Goal: Check status: Check status

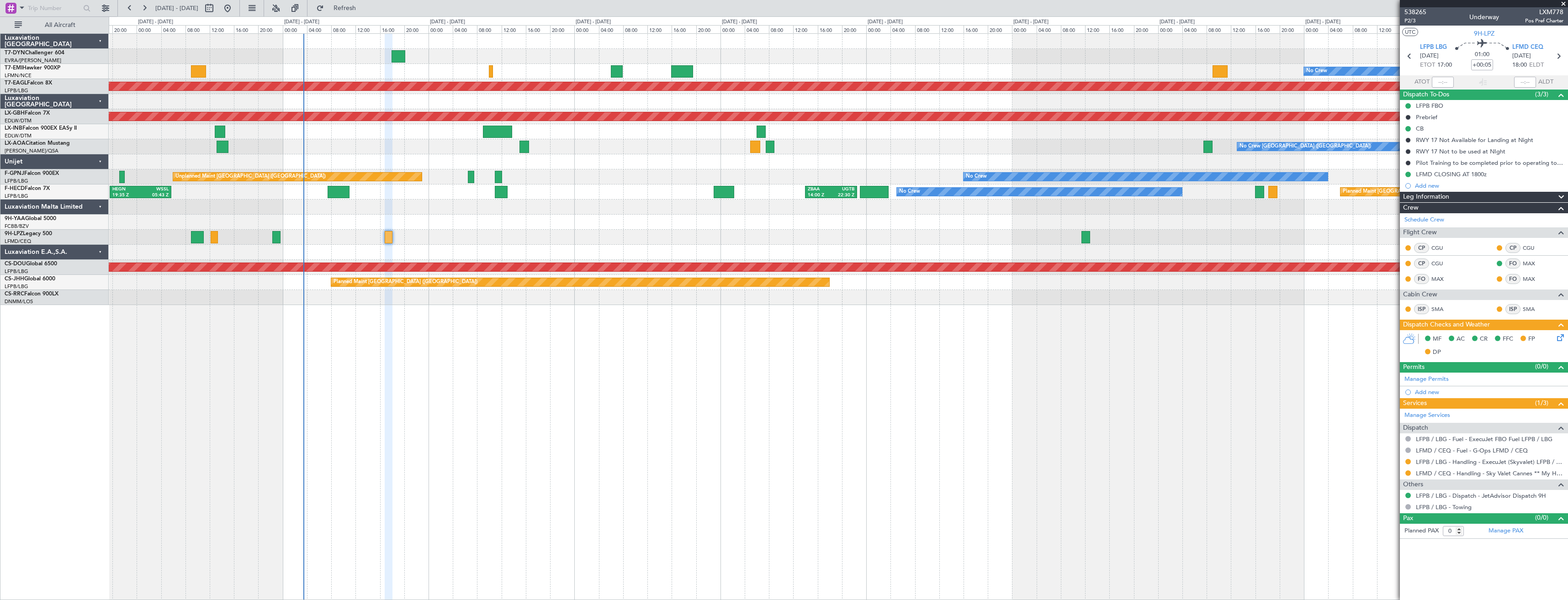
click at [376, 139] on div "No Crew Planned Maint [GEOGRAPHIC_DATA] (Al Maktoum Intl) Planned Maint Nurnber…" at bounding box center [838, 169] width 1459 height 272
click at [1414, 12] on span "538265" at bounding box center [1415, 12] width 22 height 10
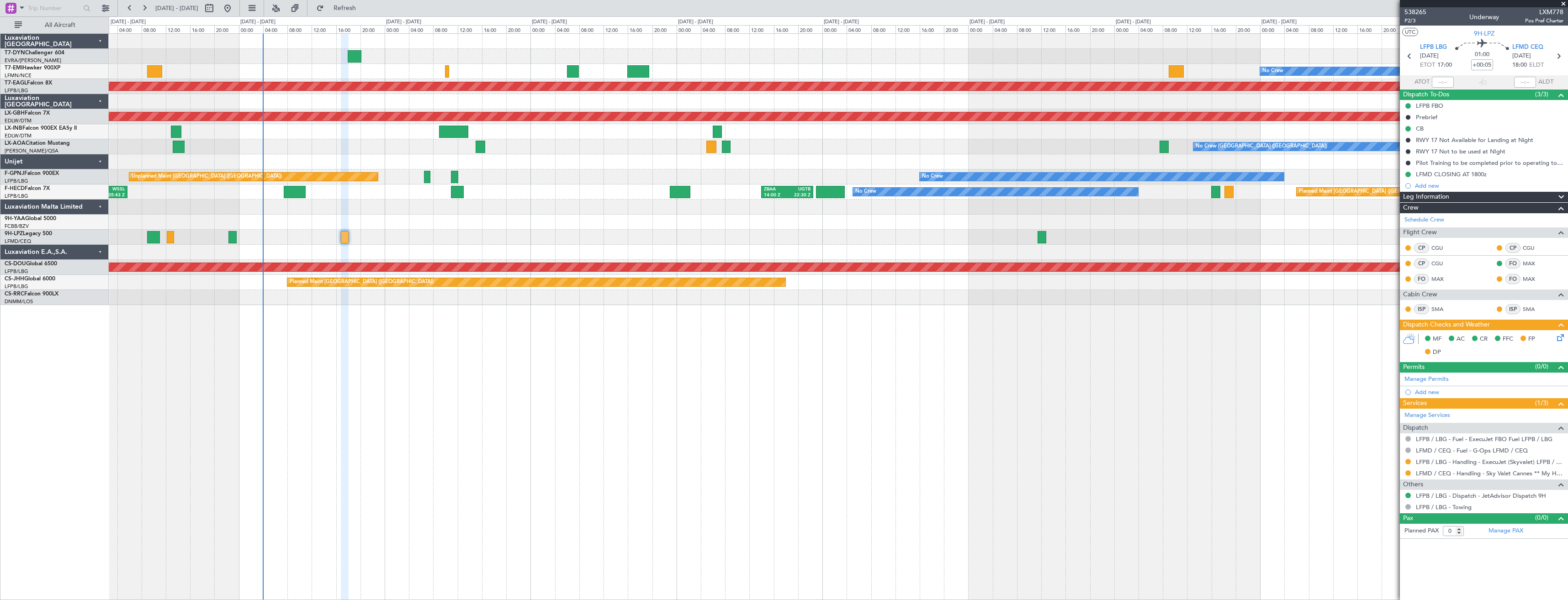
click at [432, 232] on div at bounding box center [838, 237] width 1459 height 15
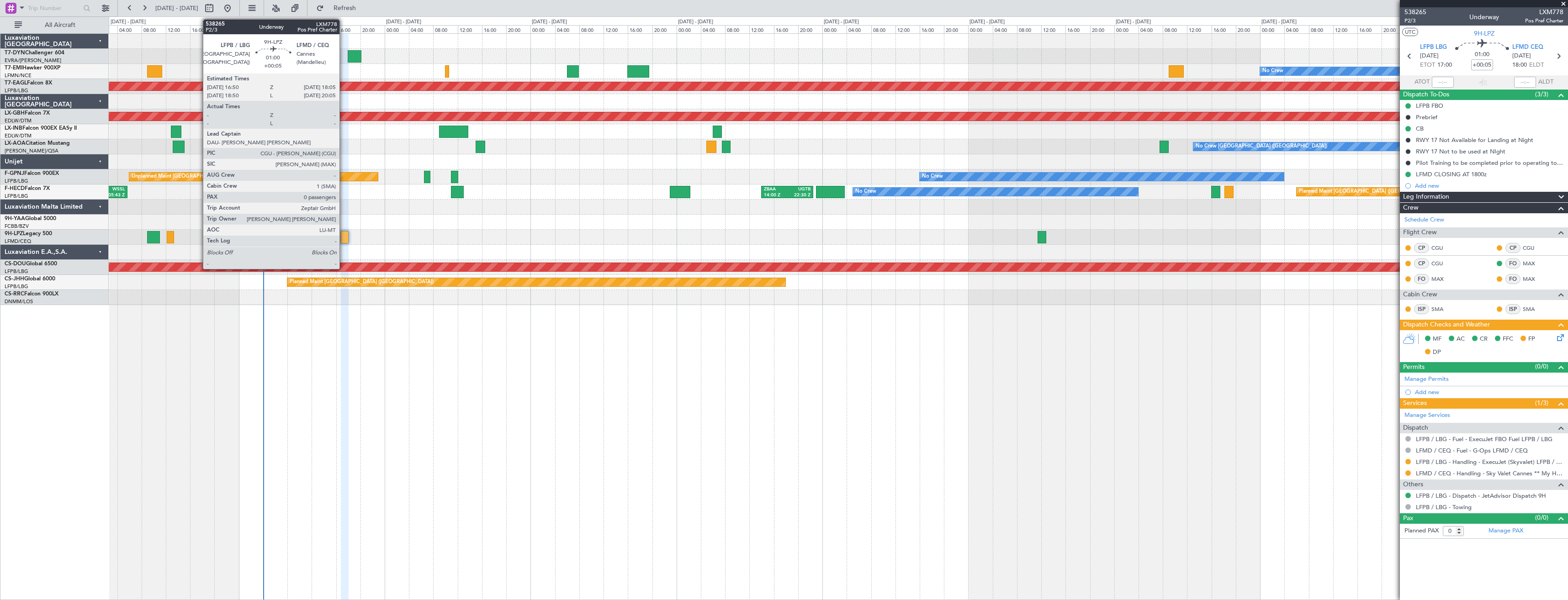
click at [343, 235] on div at bounding box center [345, 237] width 8 height 12
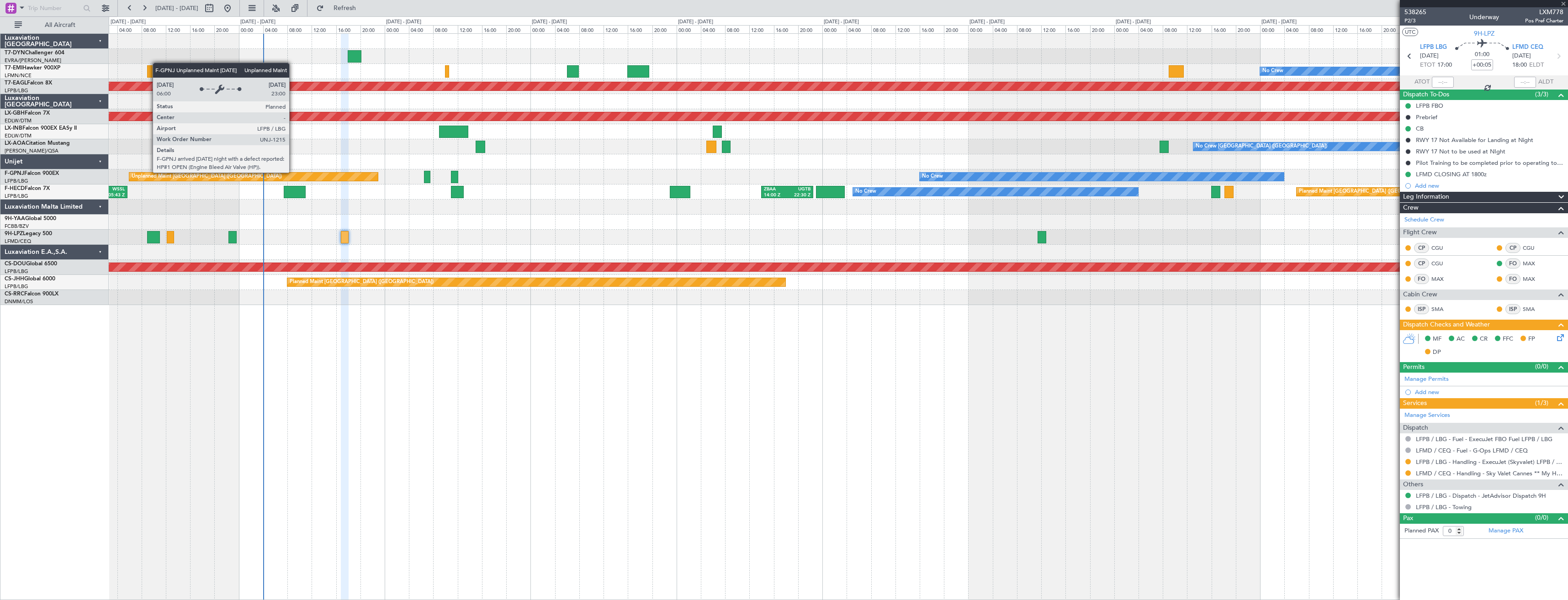
click at [291, 177] on div "Unplanned Maint [GEOGRAPHIC_DATA] ([GEOGRAPHIC_DATA])" at bounding box center [253, 177] width 248 height 8
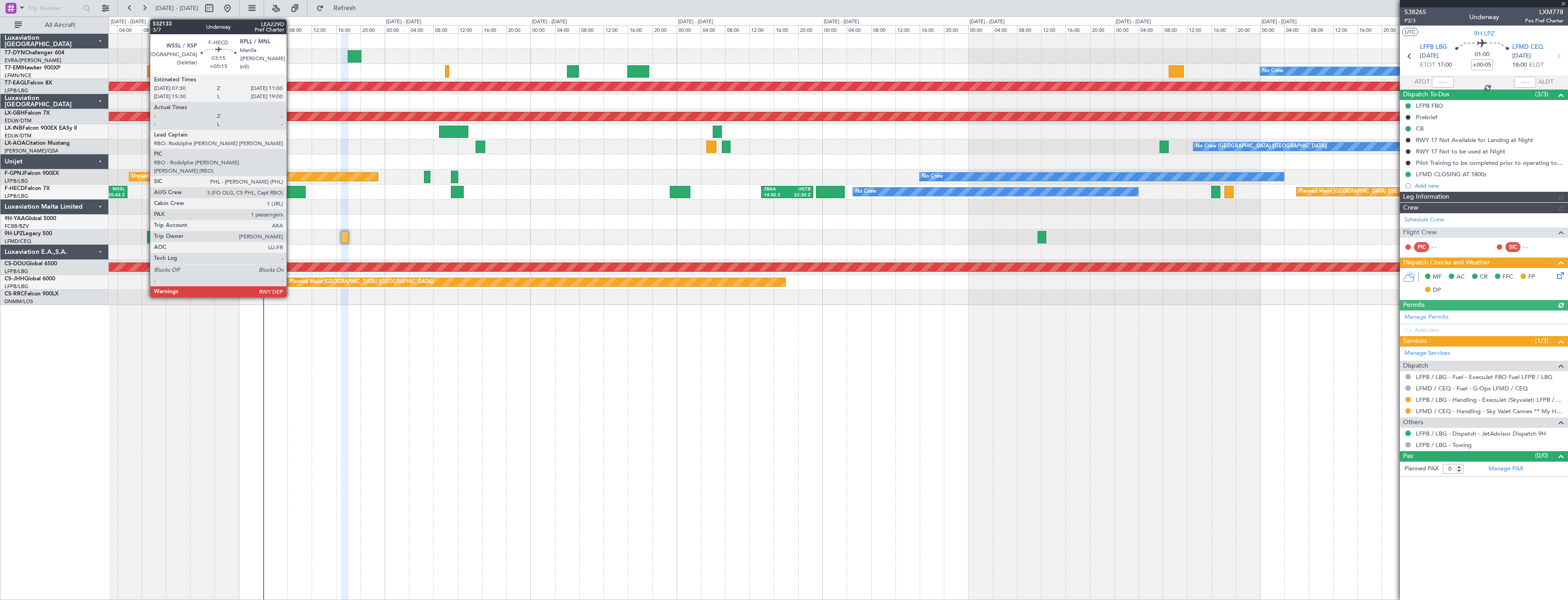
click at [291, 191] on div at bounding box center [294, 192] width 21 height 12
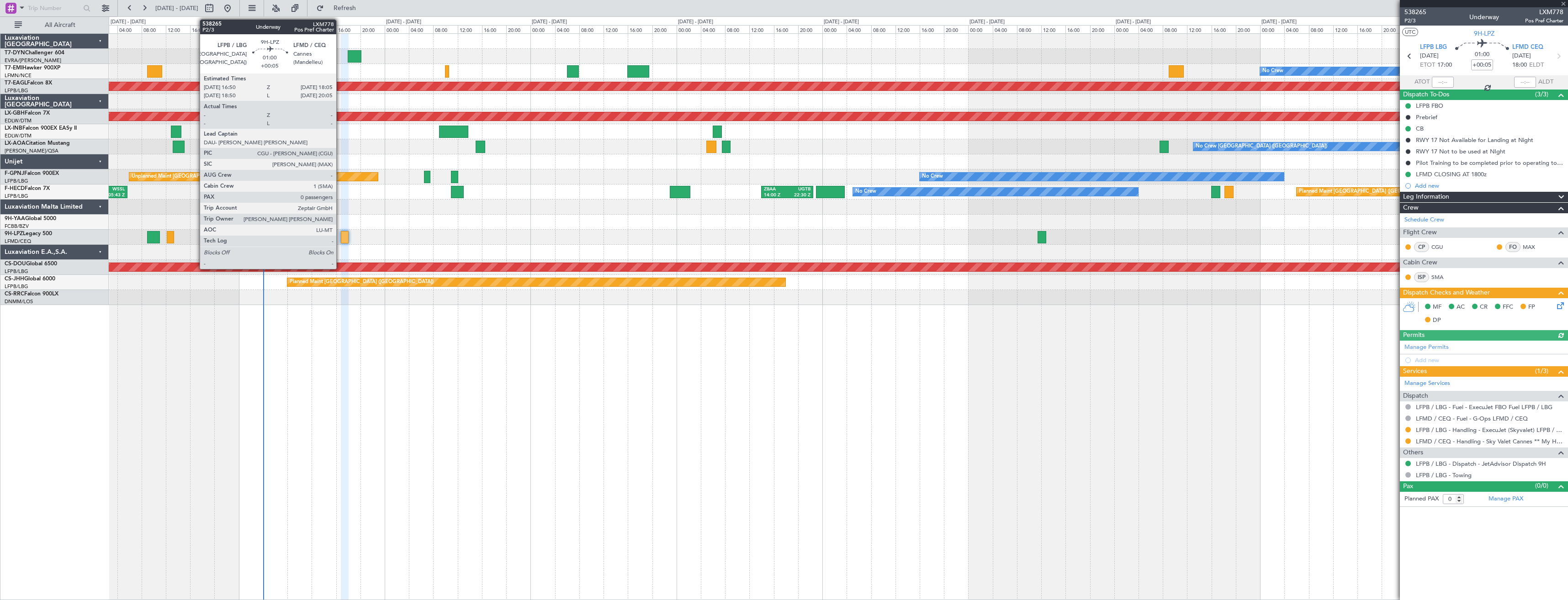
click at [341, 236] on div at bounding box center [345, 237] width 8 height 12
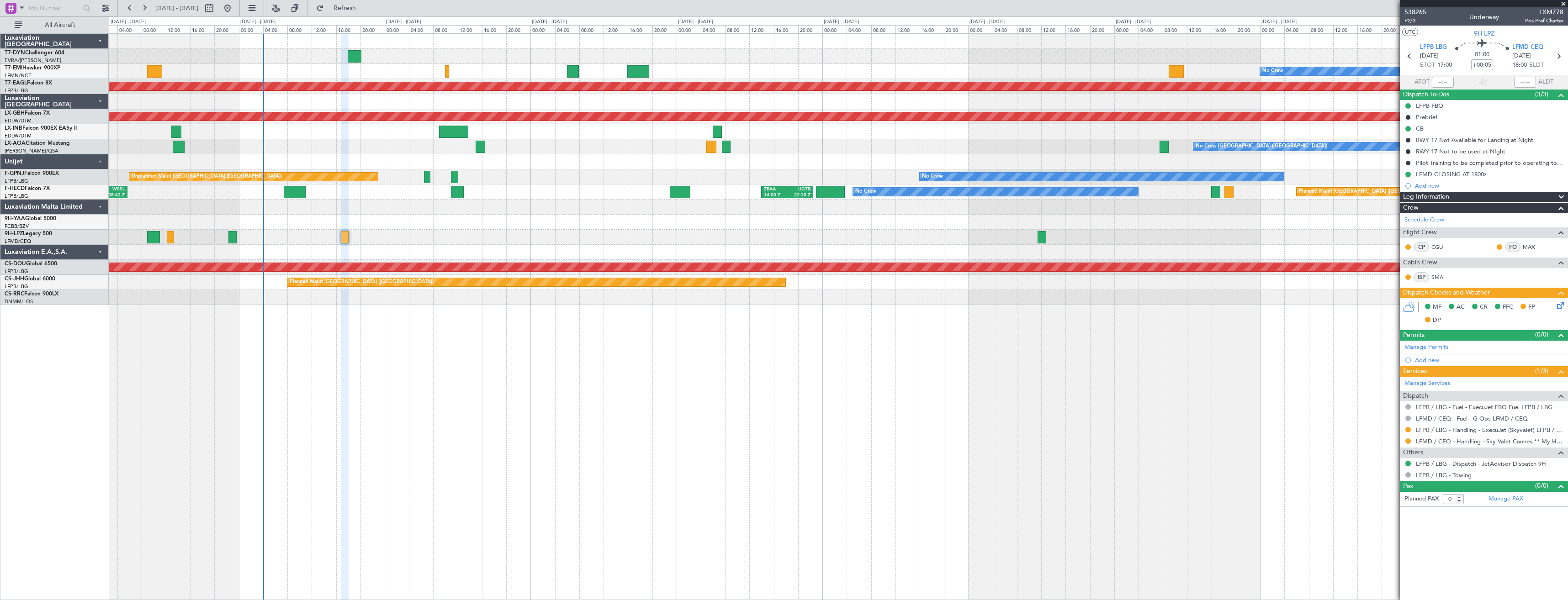
click at [344, 56] on div at bounding box center [838, 56] width 1459 height 15
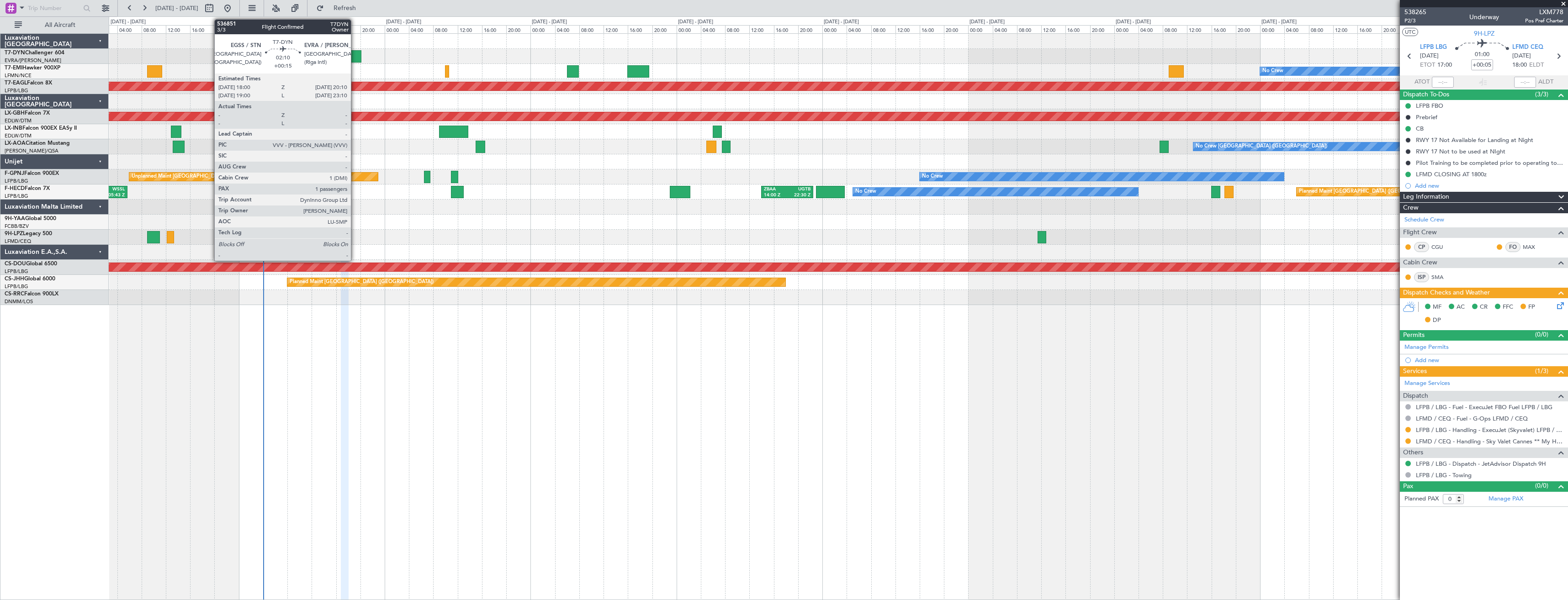
click at [355, 56] on div at bounding box center [354, 56] width 13 height 12
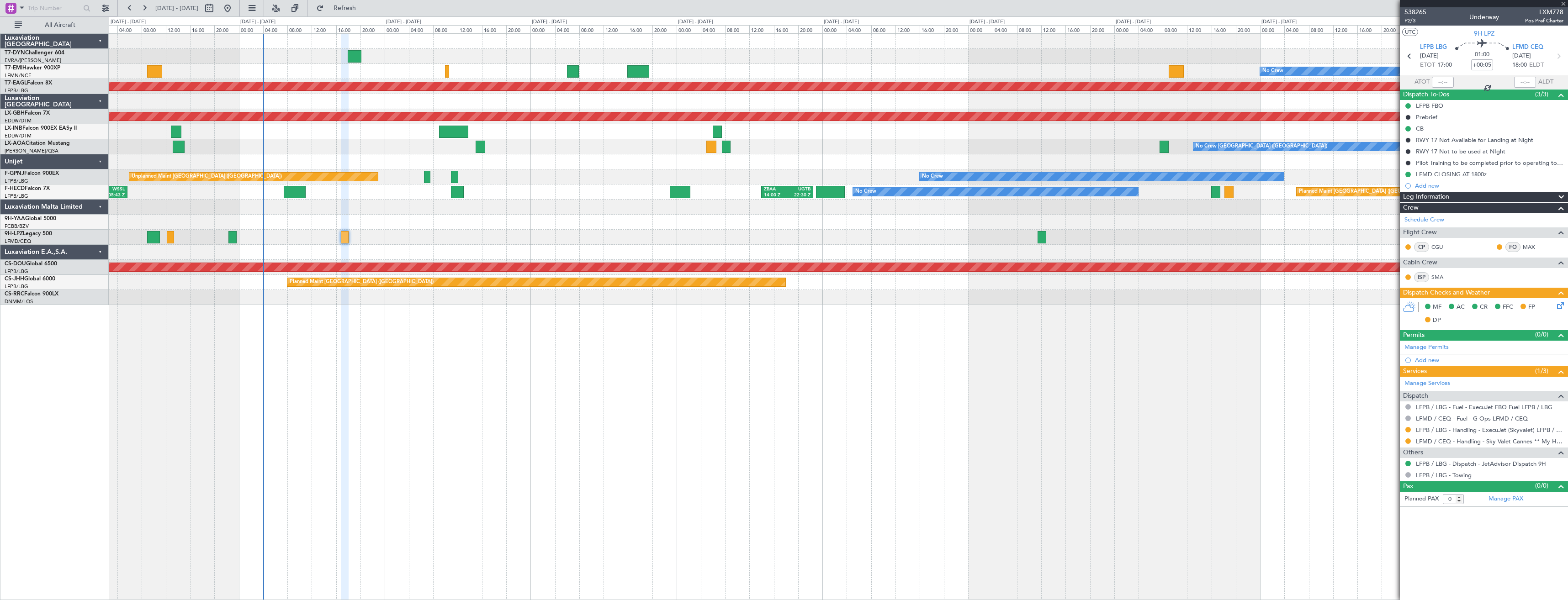
type input "+00:15"
type input "1"
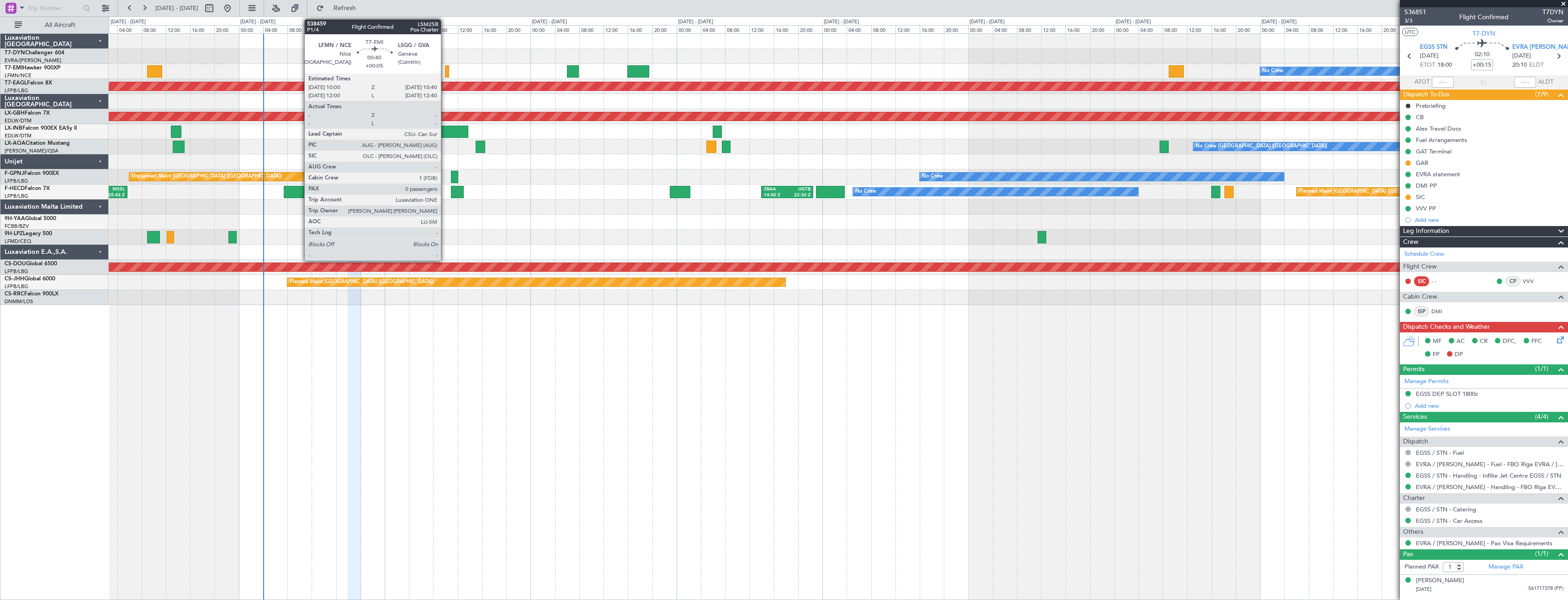
click at [445, 73] on div at bounding box center [447, 72] width 4 height 12
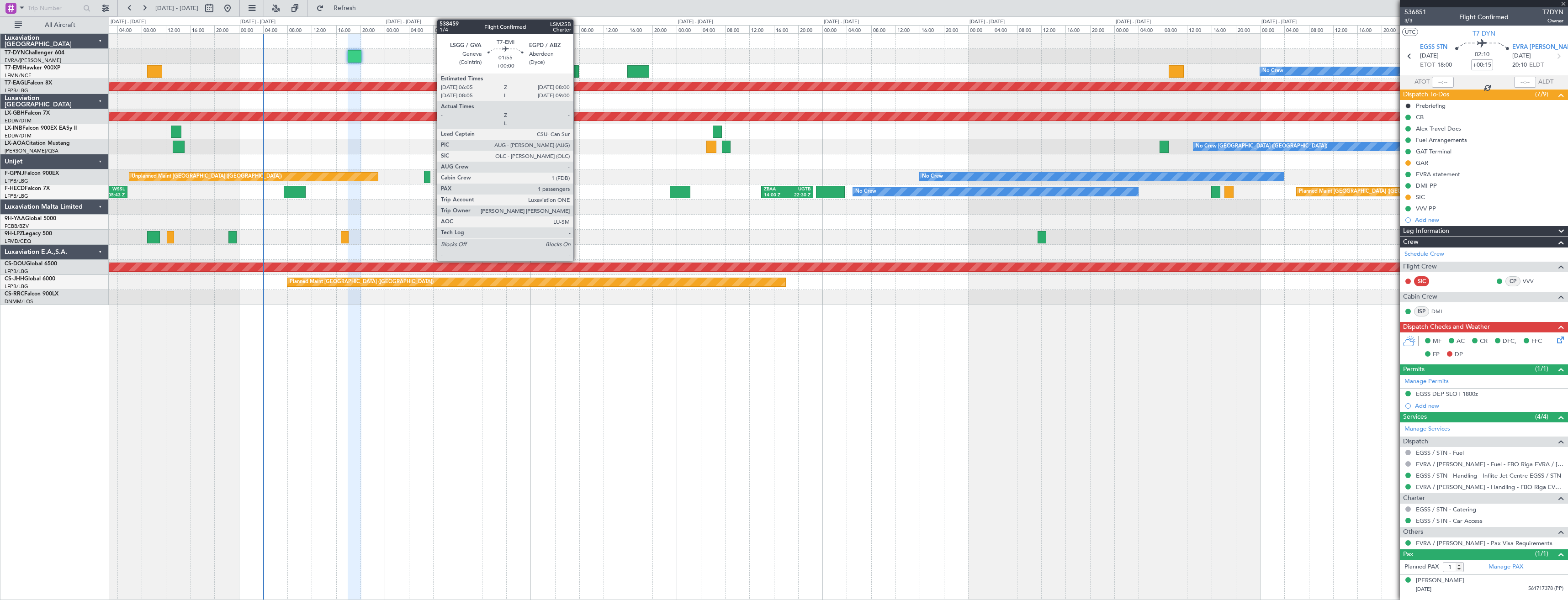
type input "+00:05"
type input "0"
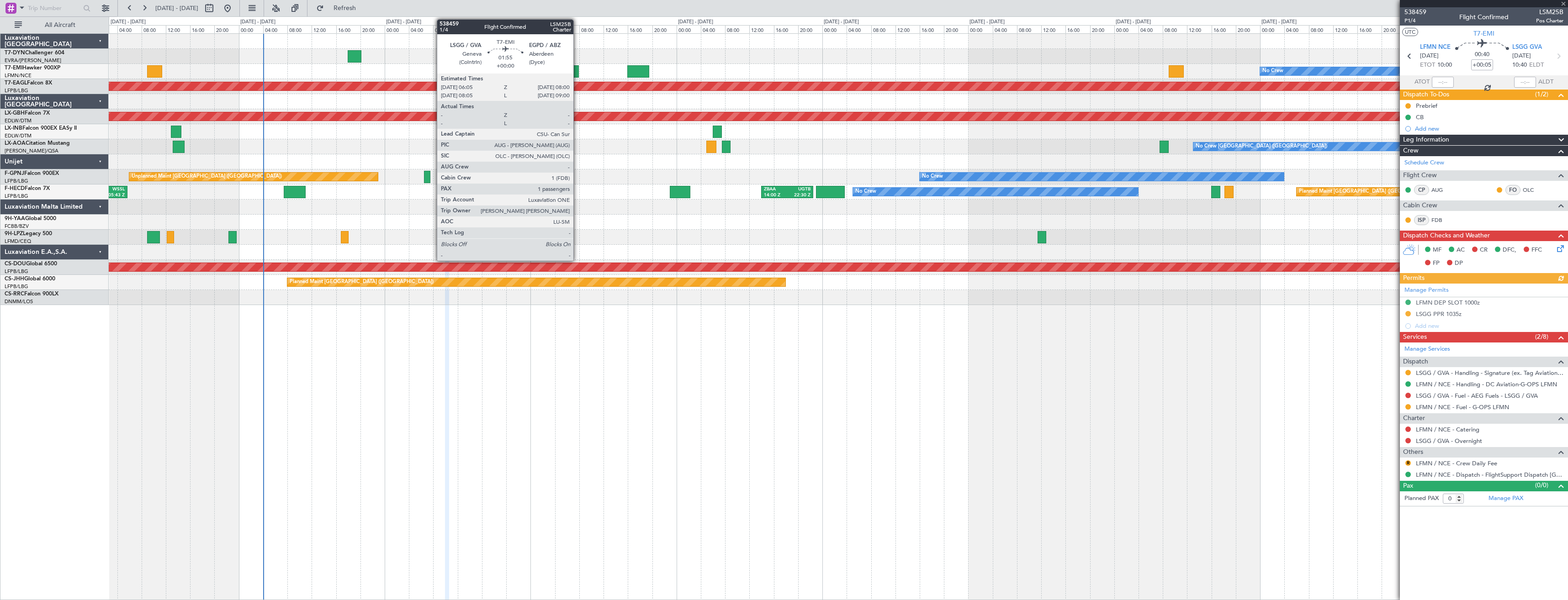
click at [578, 73] on div at bounding box center [573, 72] width 12 height 12
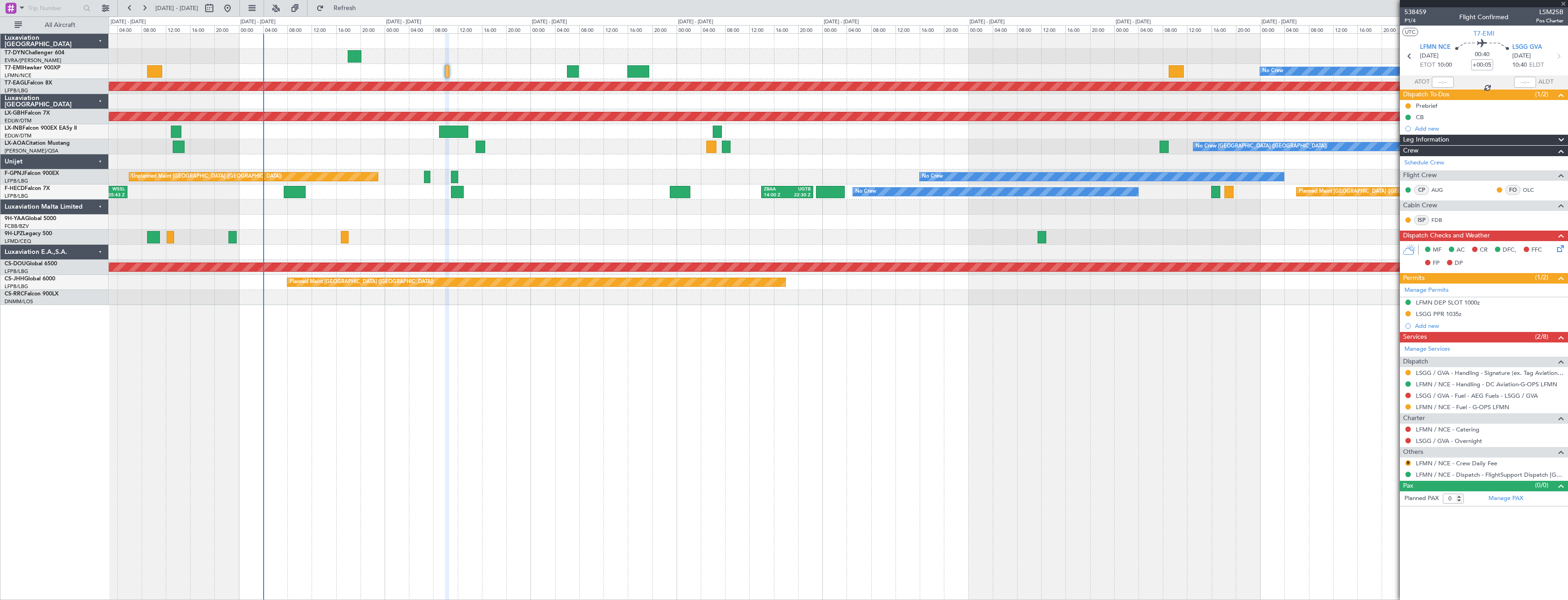
type input "1"
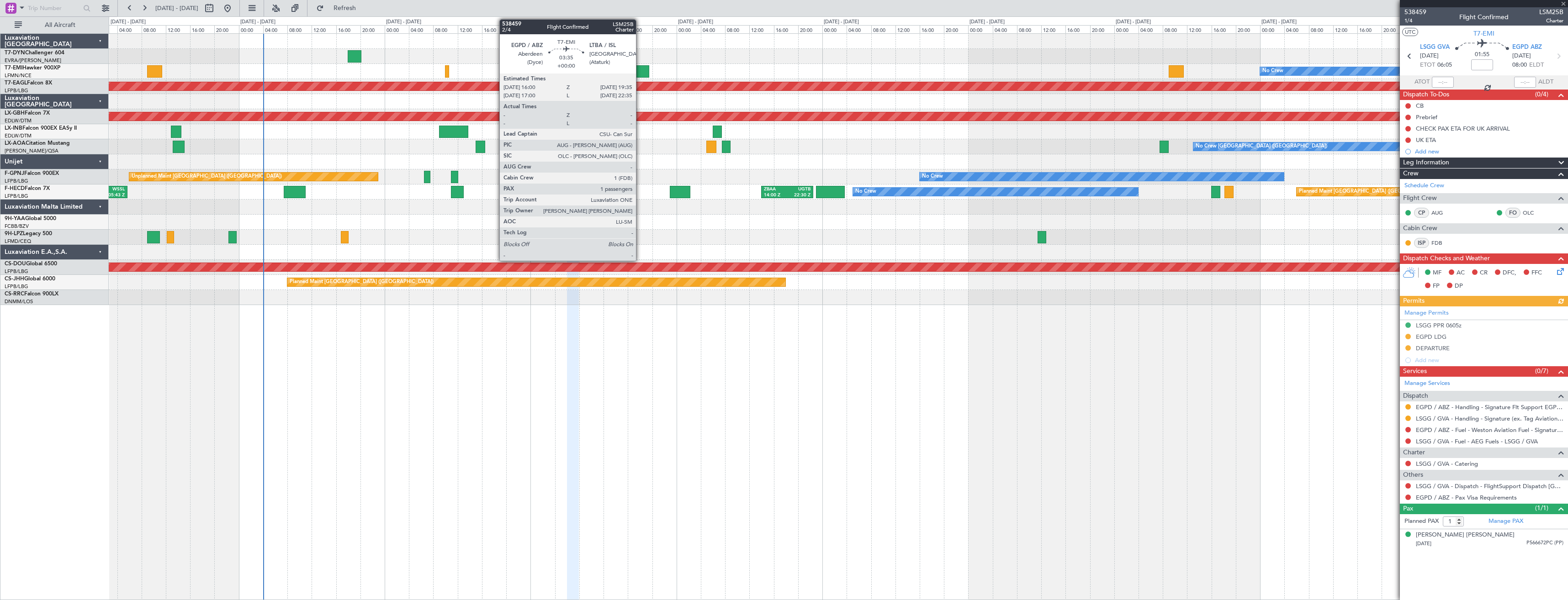
click at [640, 69] on div at bounding box center [638, 72] width 22 height 12
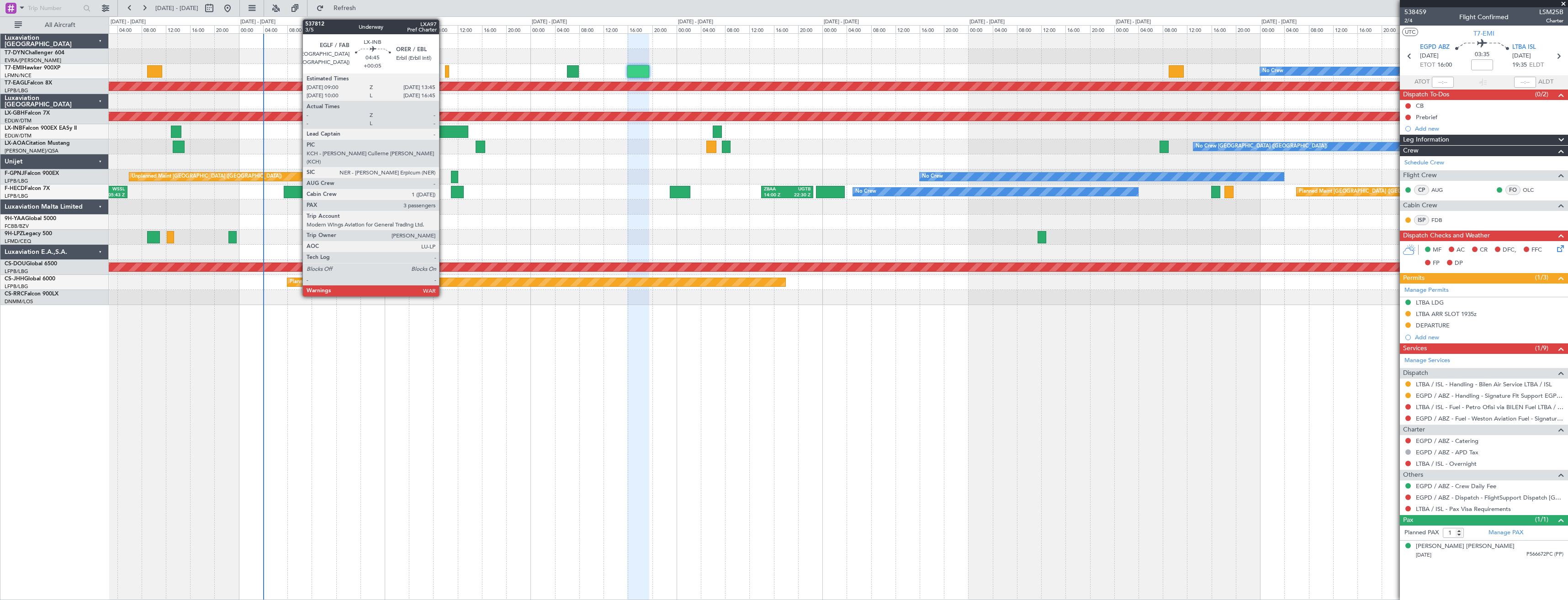
click at [443, 131] on div at bounding box center [454, 132] width 29 height 12
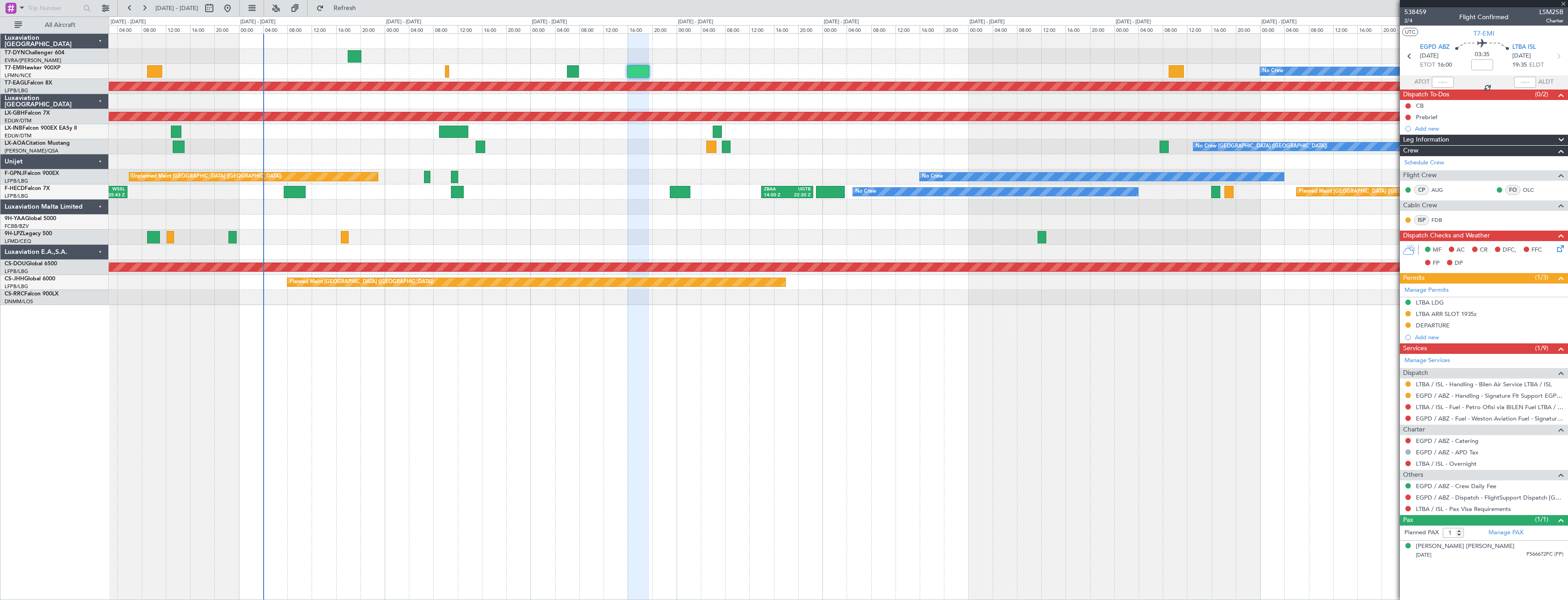
type input "+00:05"
type input "3"
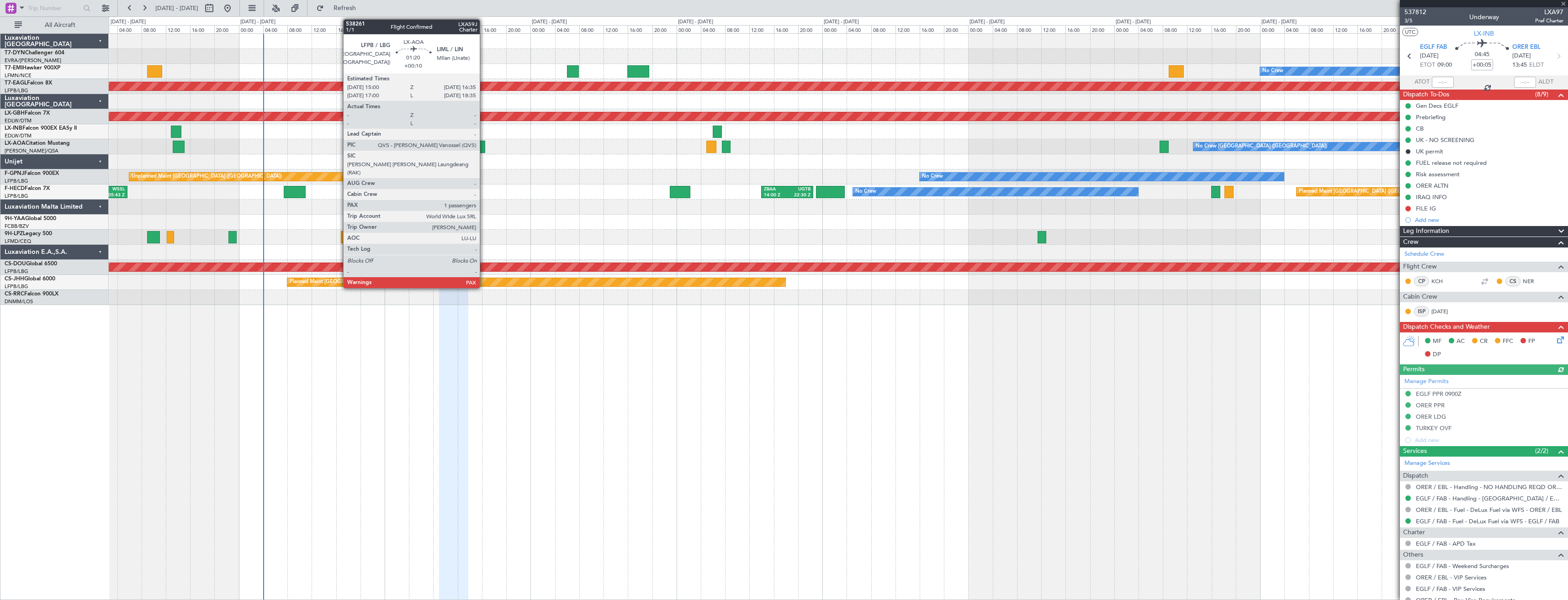
click at [484, 148] on div at bounding box center [481, 146] width 10 height 12
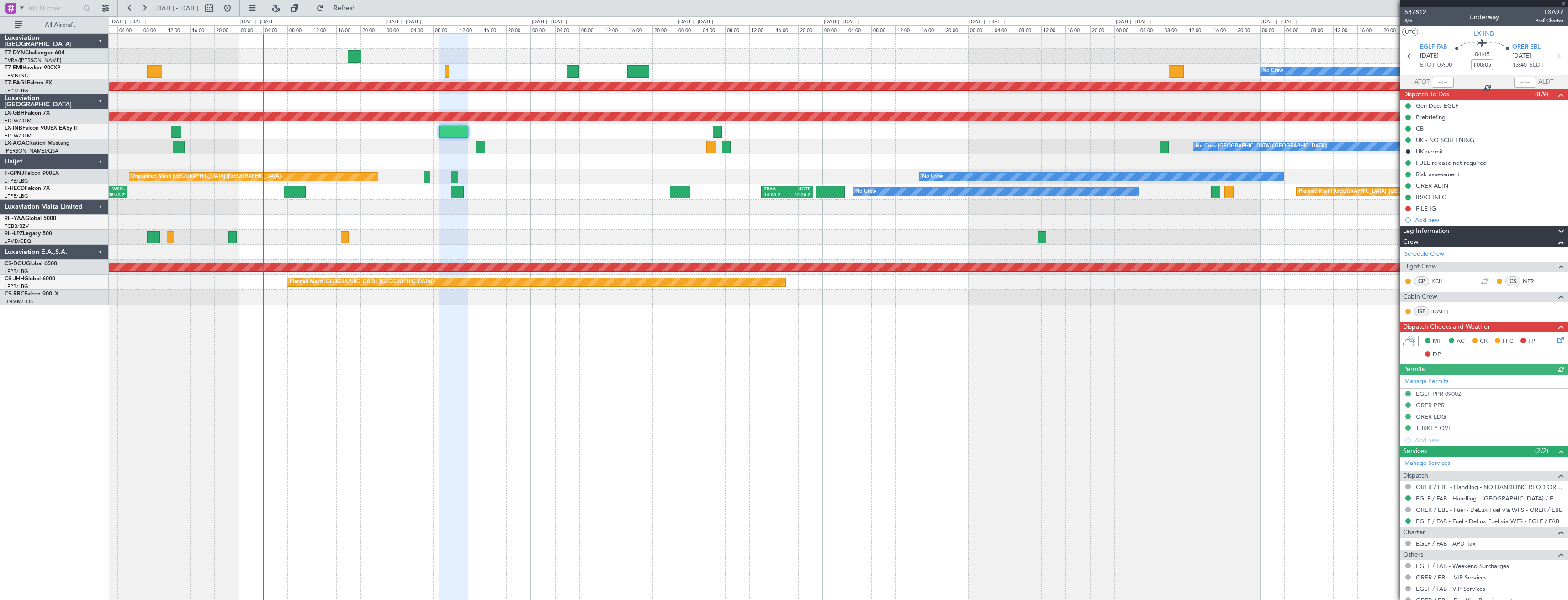
type input "+00:10"
type input "1"
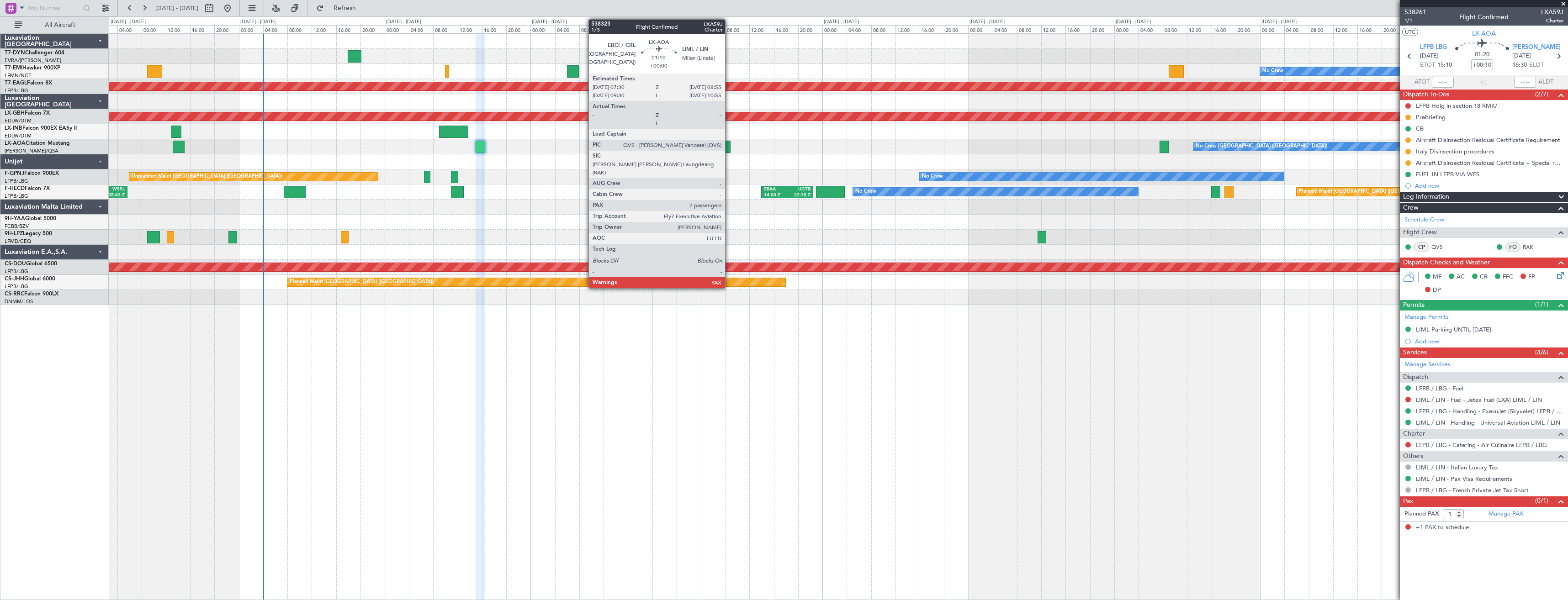
click at [729, 145] on div at bounding box center [726, 146] width 9 height 12
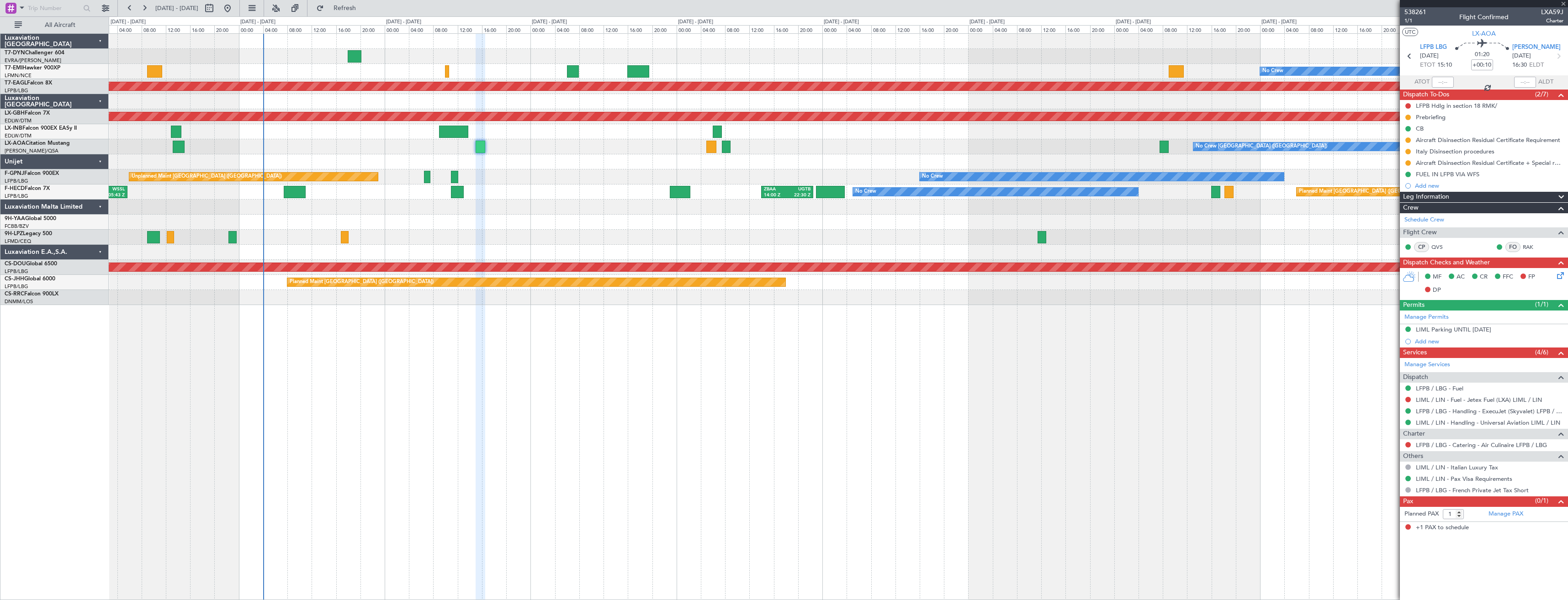
type input "2"
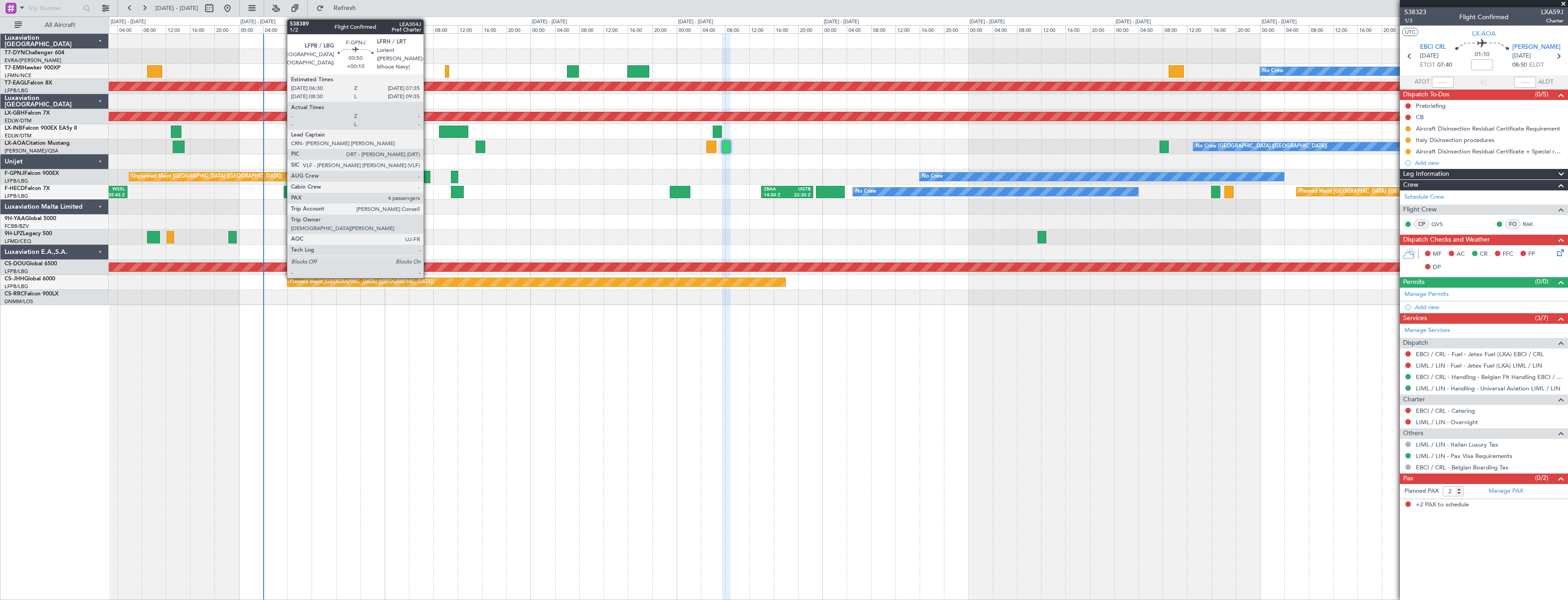
click at [427, 178] on div at bounding box center [427, 177] width 7 height 12
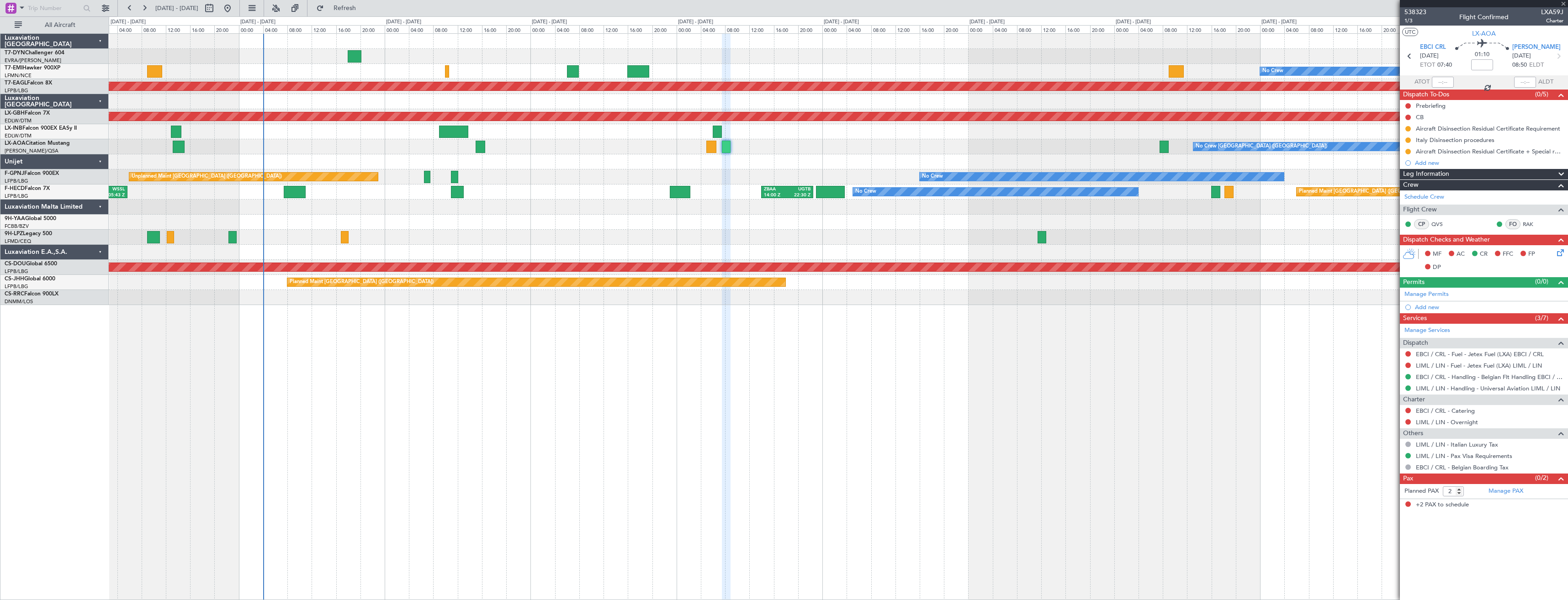
type input "+00:10"
type input "4"
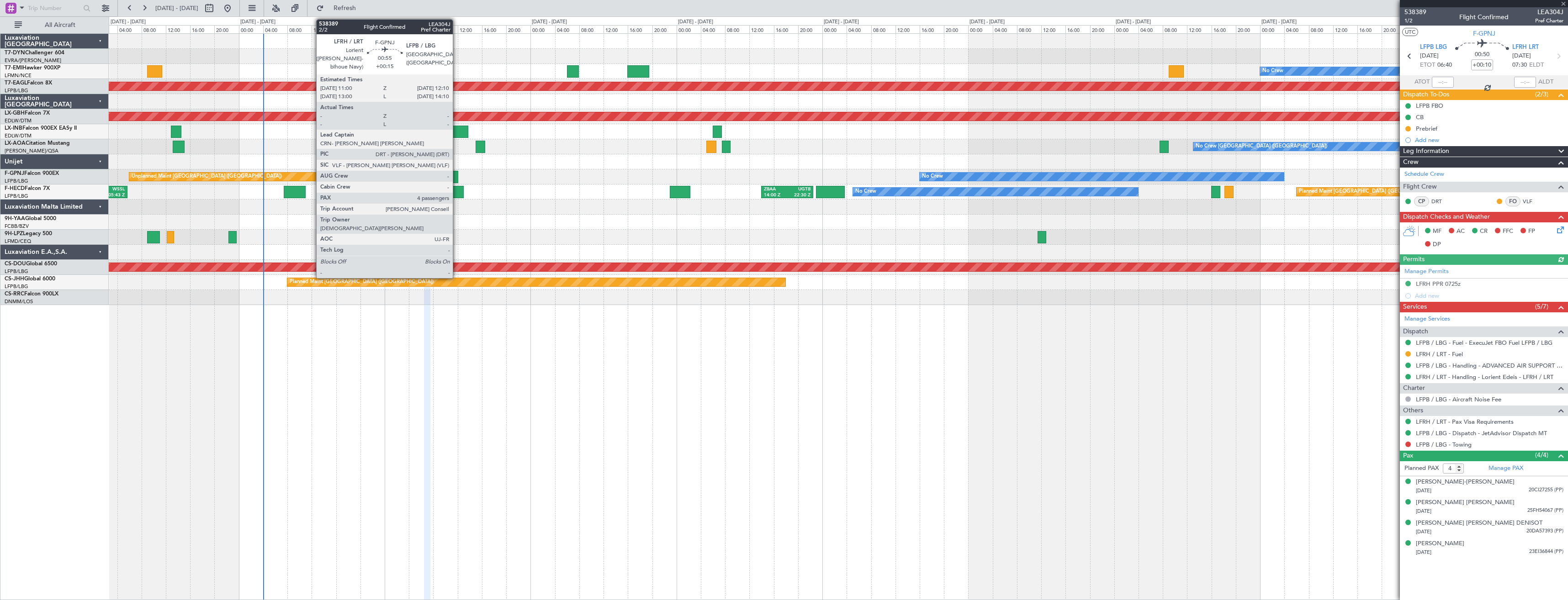
click at [457, 178] on div at bounding box center [454, 177] width 7 height 12
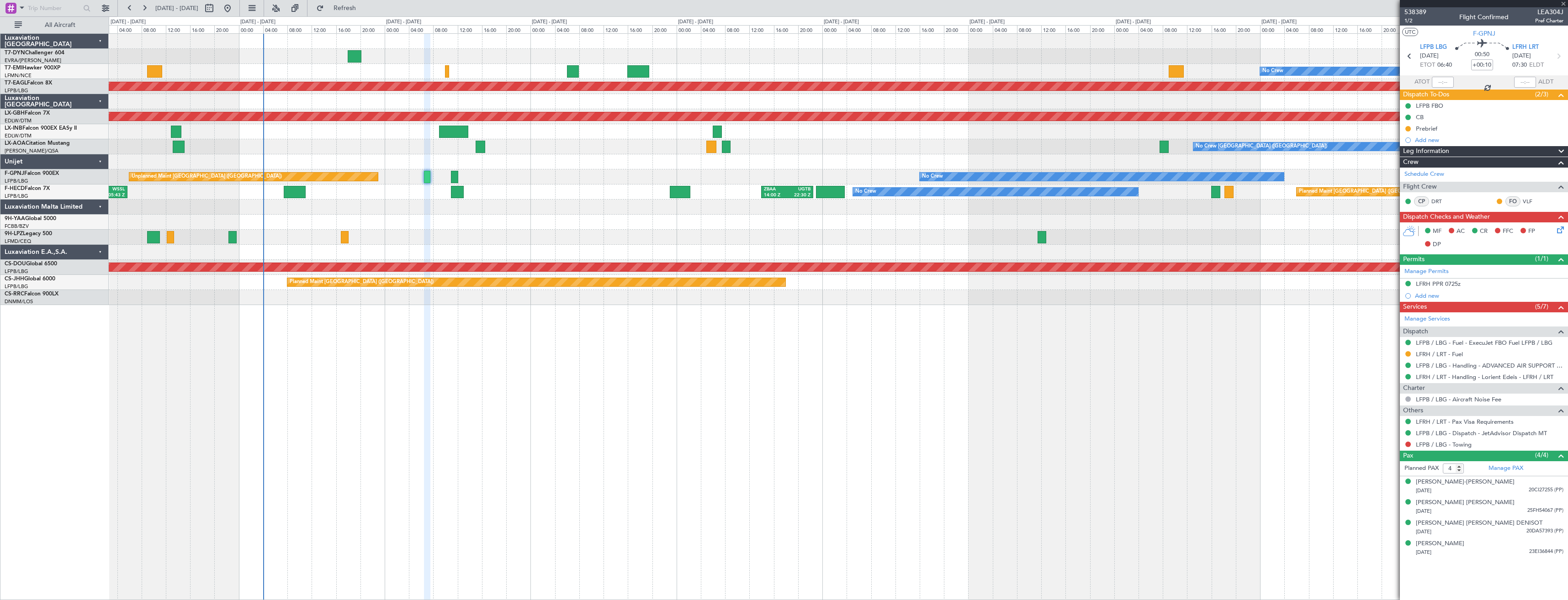
type input "+00:15"
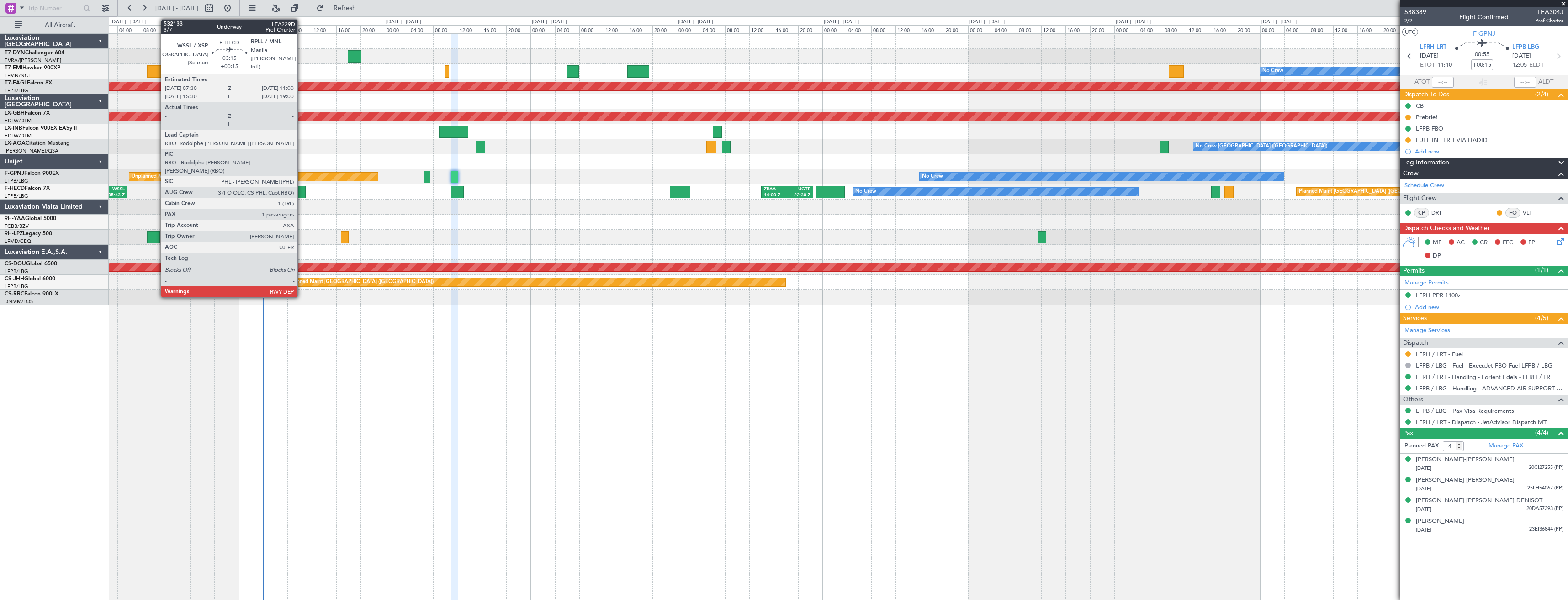
click at [302, 189] on div at bounding box center [294, 192] width 21 height 12
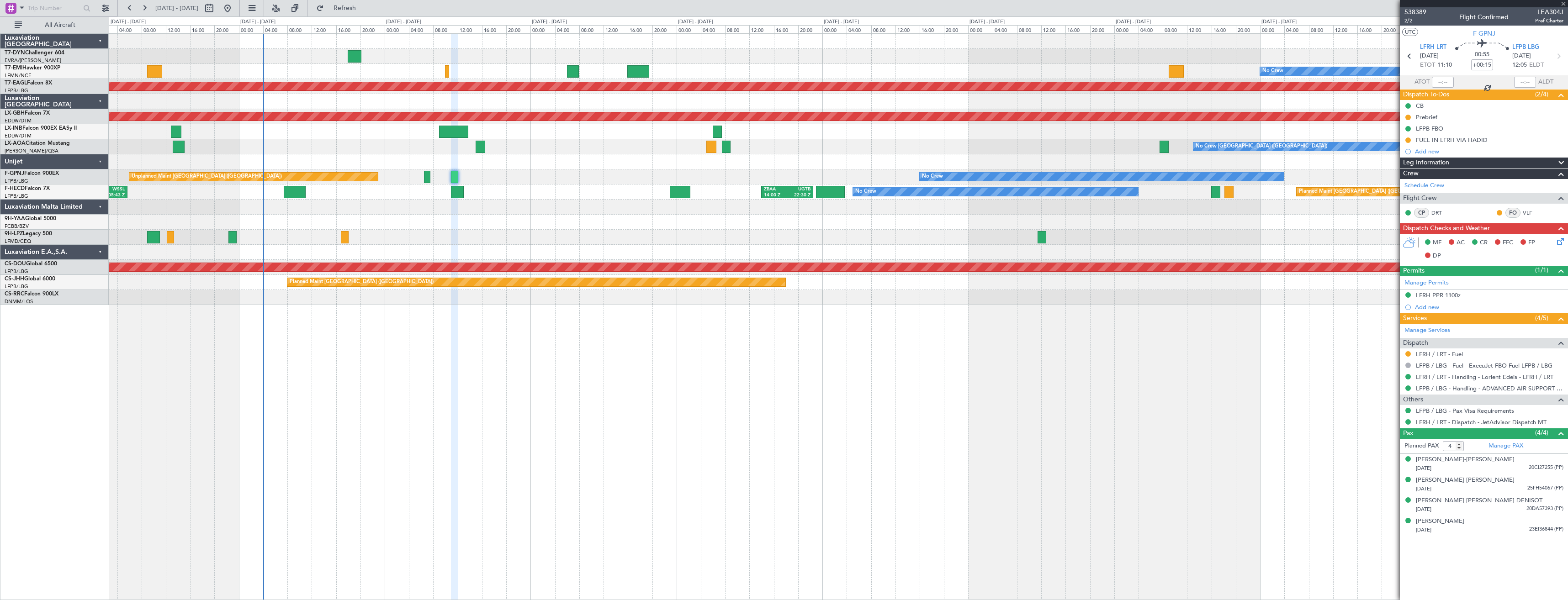
type input "1"
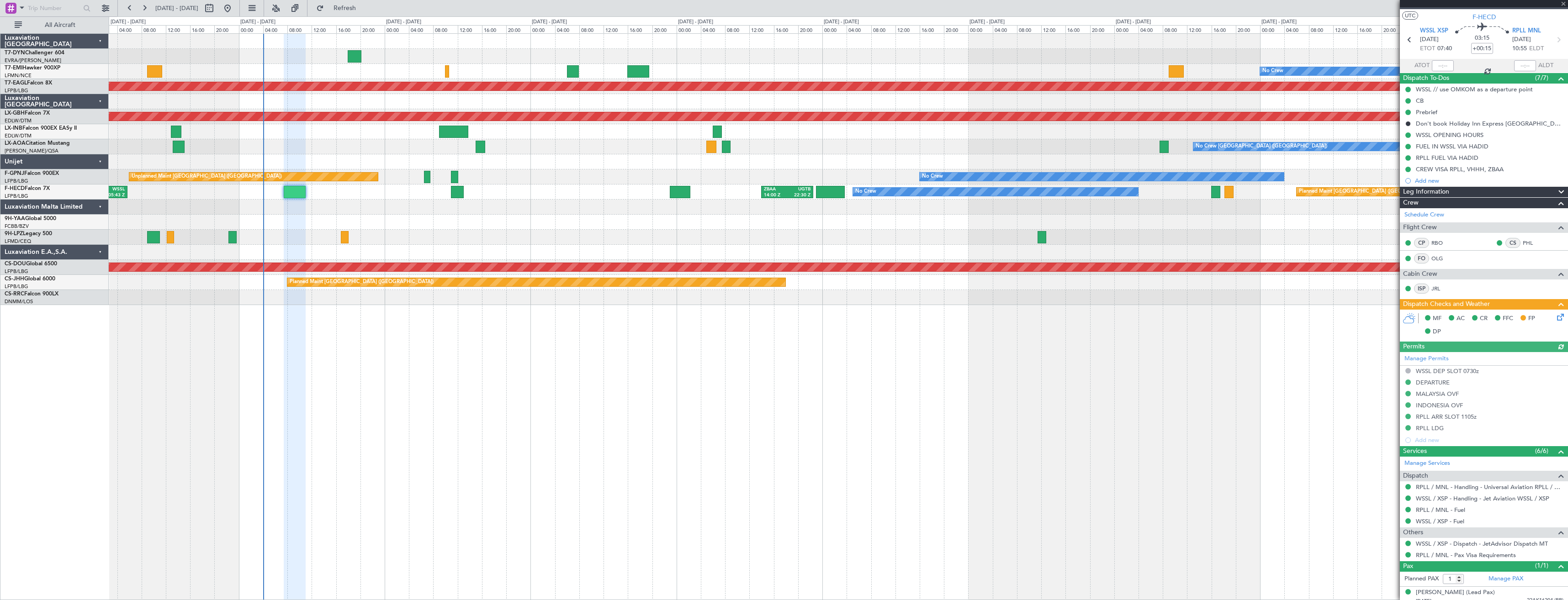
scroll to position [23, 0]
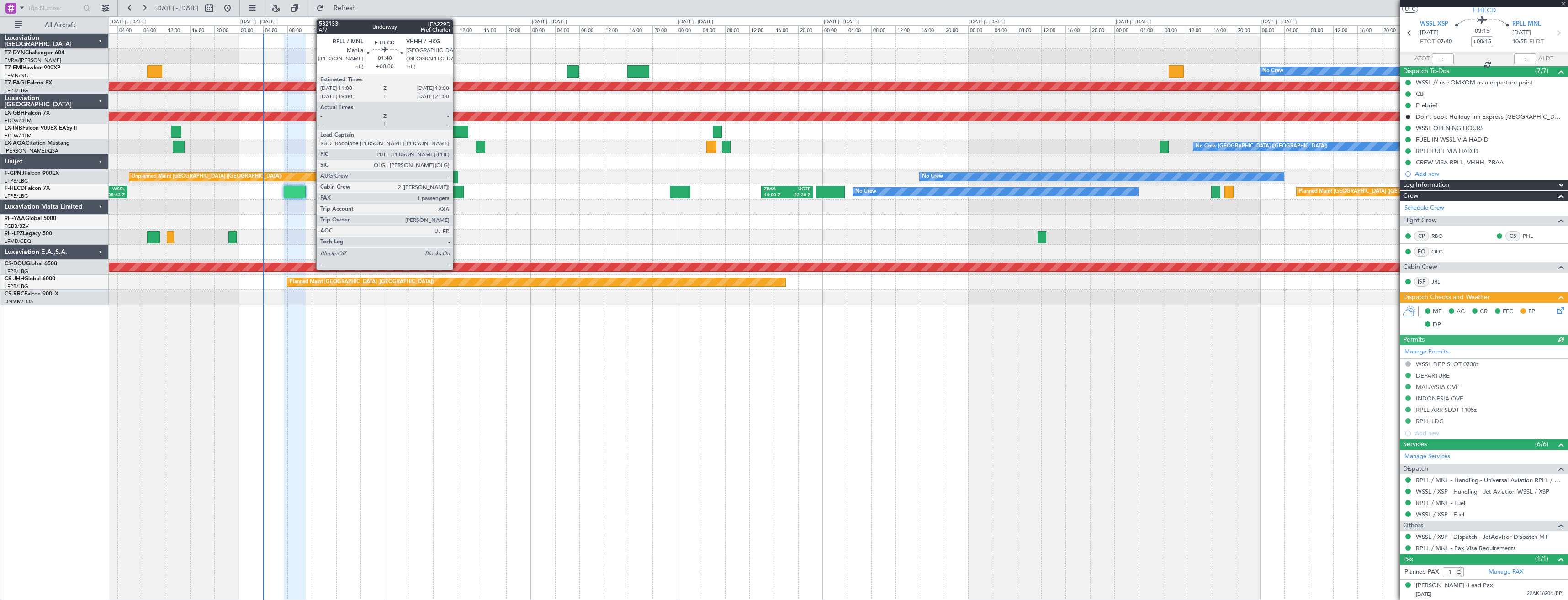
click at [457, 192] on div at bounding box center [457, 192] width 12 height 12
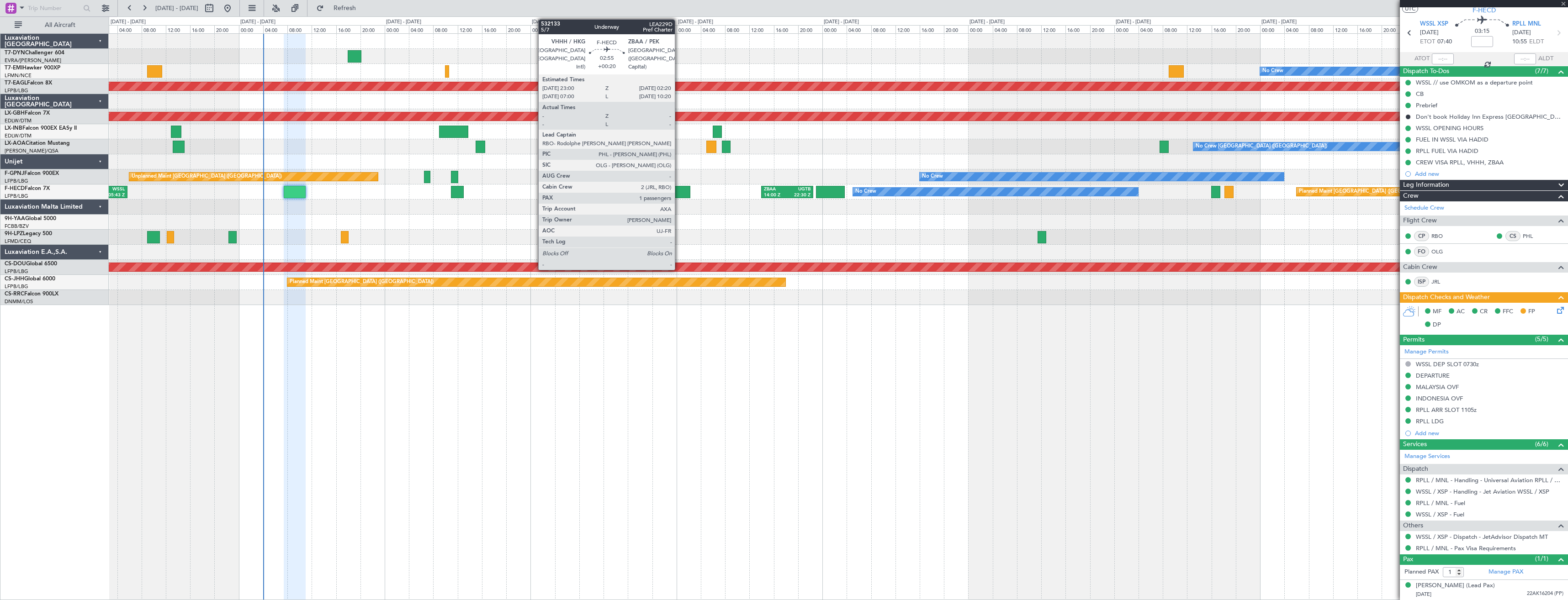
scroll to position [0, 0]
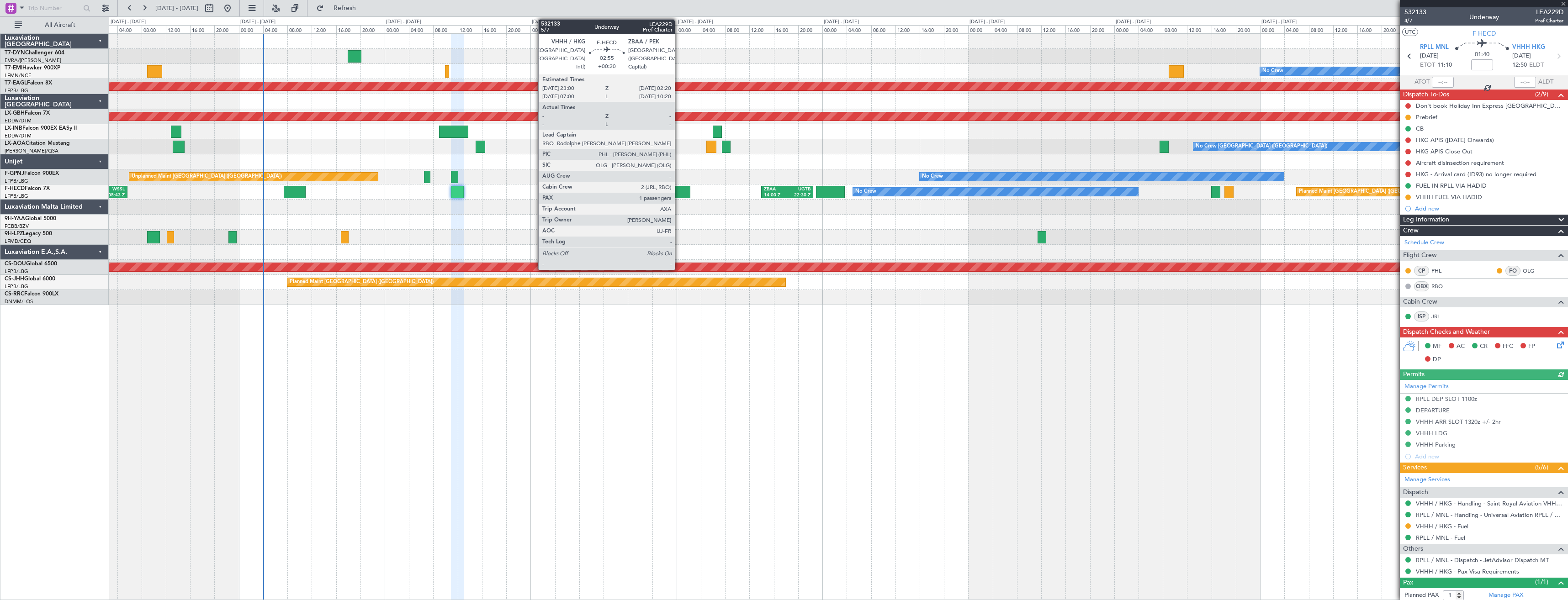
click at [679, 193] on div at bounding box center [680, 192] width 21 height 12
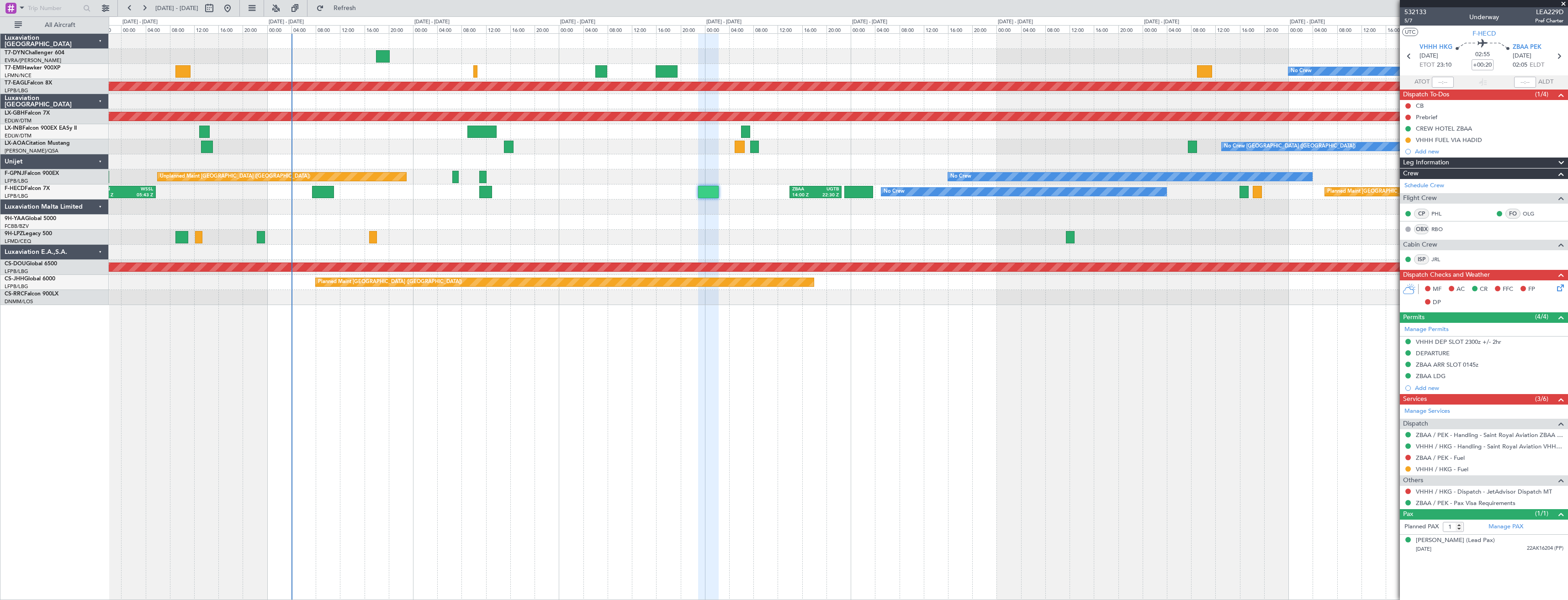
click at [315, 216] on div at bounding box center [838, 222] width 1459 height 15
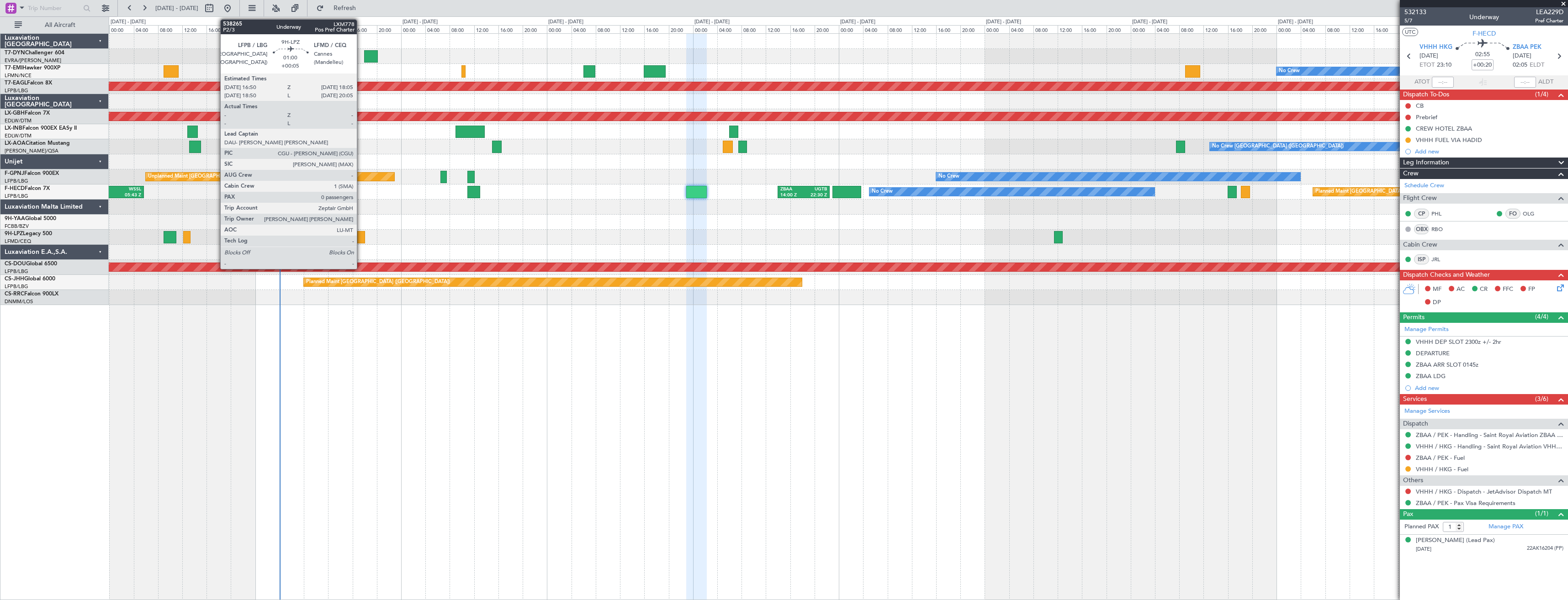
click at [361, 240] on div at bounding box center [361, 237] width 8 height 12
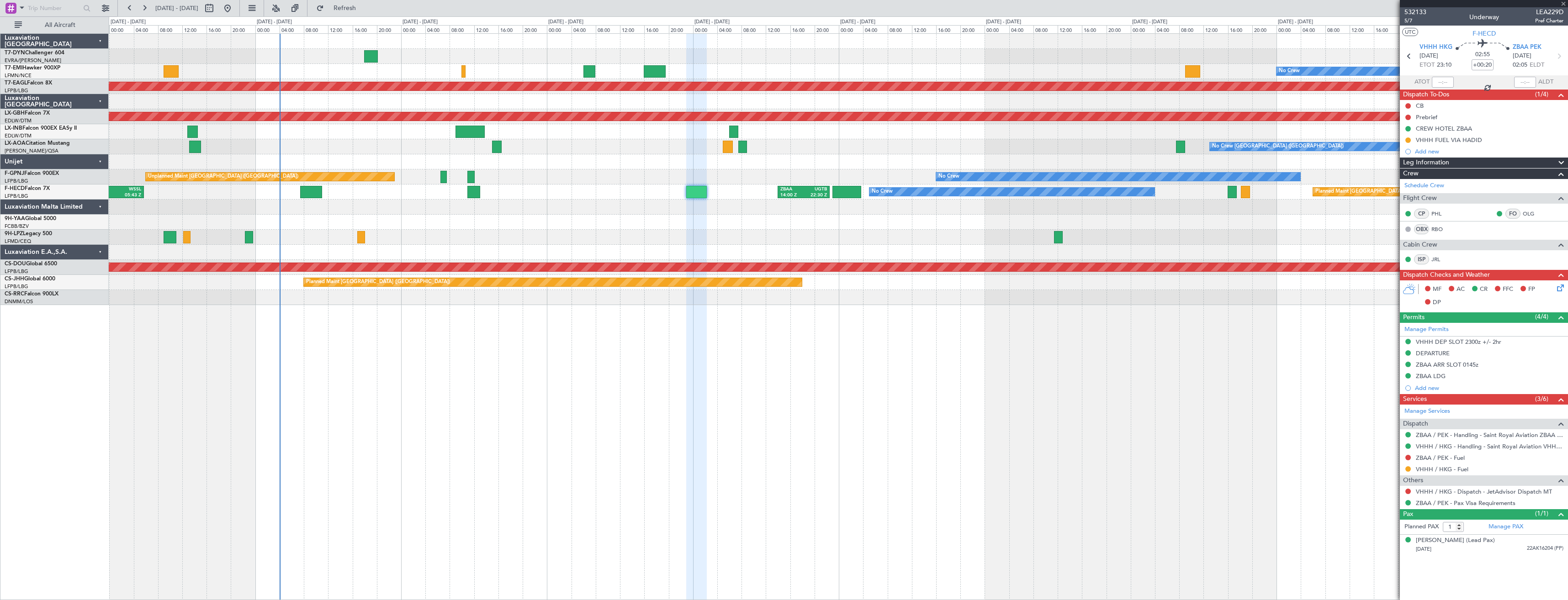
type input "+00:05"
type input "0"
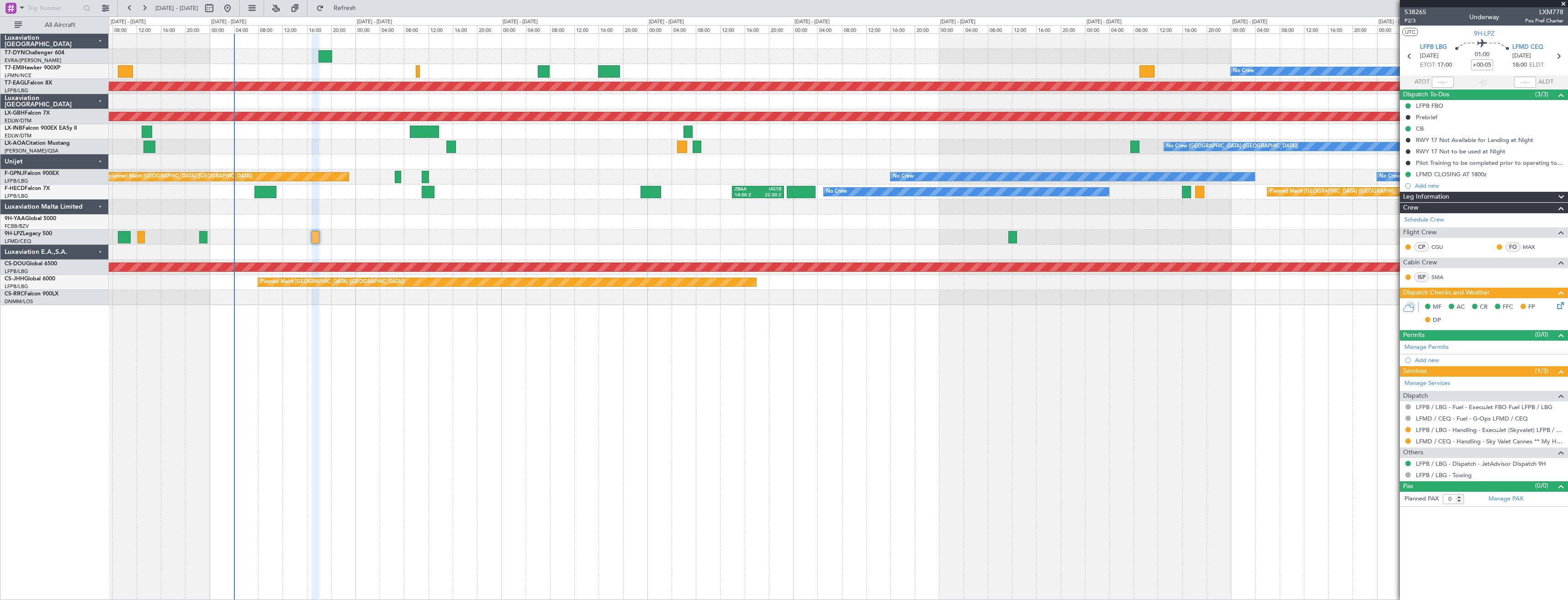
click at [351, 224] on div "No Crew Planned Maint [GEOGRAPHIC_DATA] (Al Maktoum Intl) Planned Maint Nurnber…" at bounding box center [838, 169] width 1459 height 272
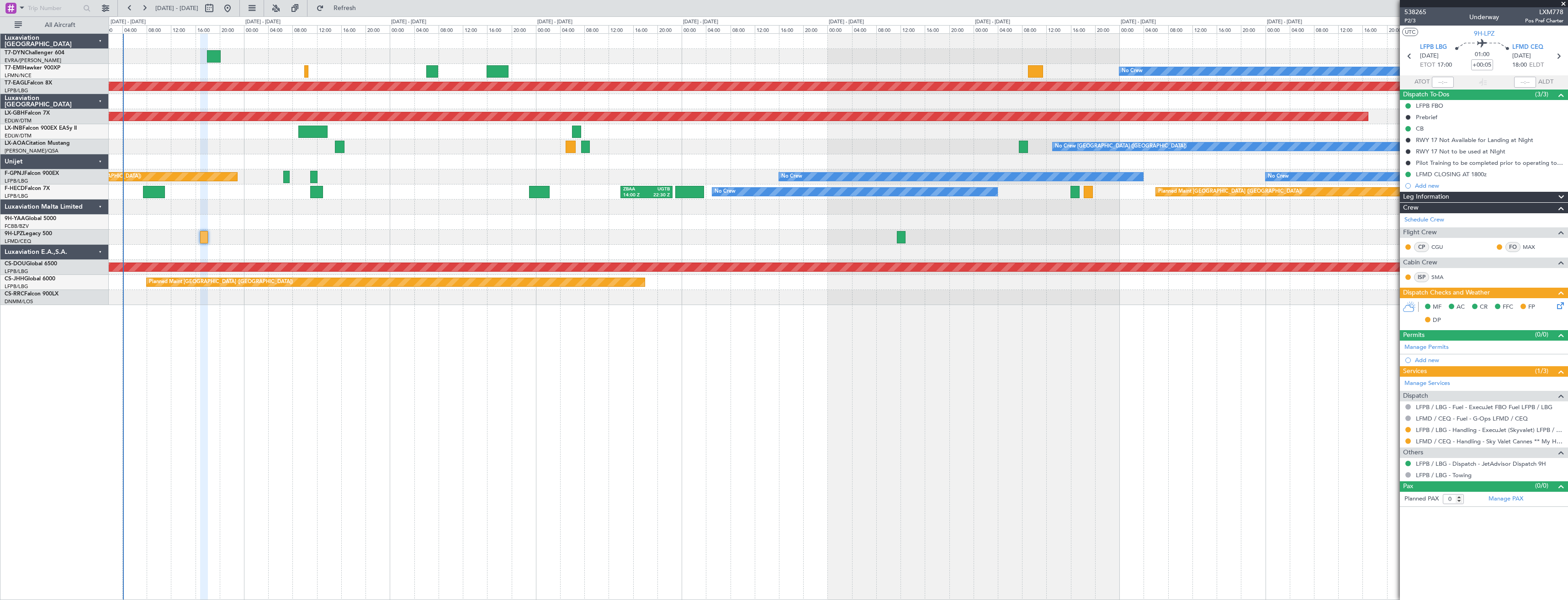
click at [389, 333] on div "No Crew Planned Maint [GEOGRAPHIC_DATA] (Al Maktoum Intl) Planned Maint Nurnber…" at bounding box center [838, 316] width 1459 height 567
click at [454, 325] on div "No Crew Planned Maint [GEOGRAPHIC_DATA] (Al Maktoum Intl) Planned Maint Nurnber…" at bounding box center [838, 316] width 1459 height 567
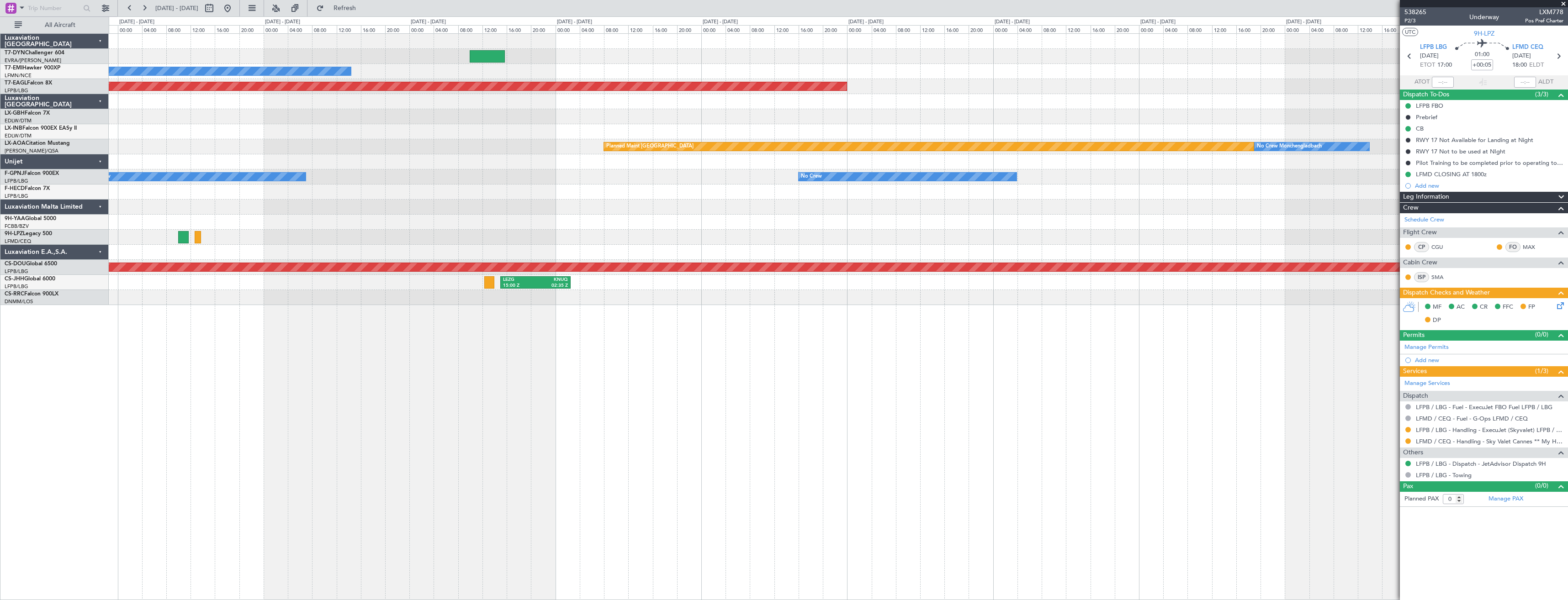
click at [421, 328] on div "No Crew Planned Maint [GEOGRAPHIC_DATA] (Al Maktoum Intl) Planned Maint Nurnber…" at bounding box center [838, 316] width 1459 height 567
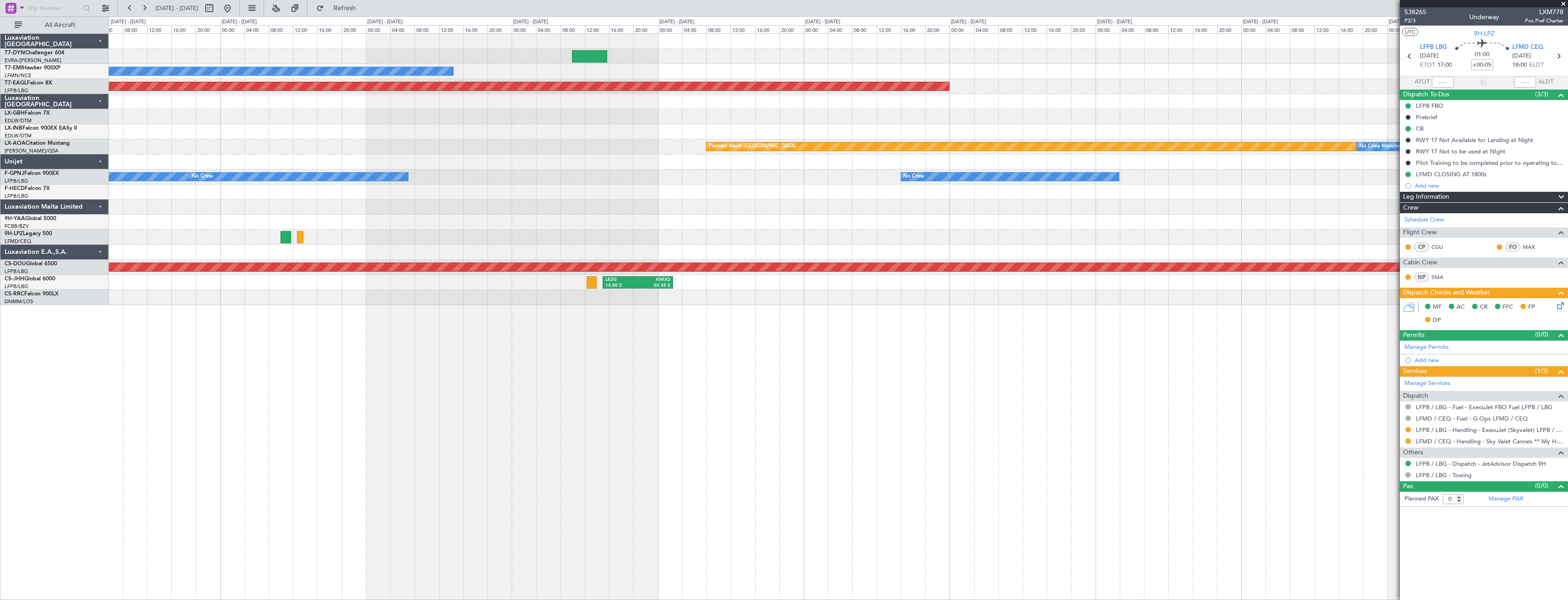
click at [78, 354] on div "No Crew Planned Maint [GEOGRAPHIC_DATA] (Al Maktoum Intl) Planned Maint Nurnber…" at bounding box center [784, 308] width 1568 height 583
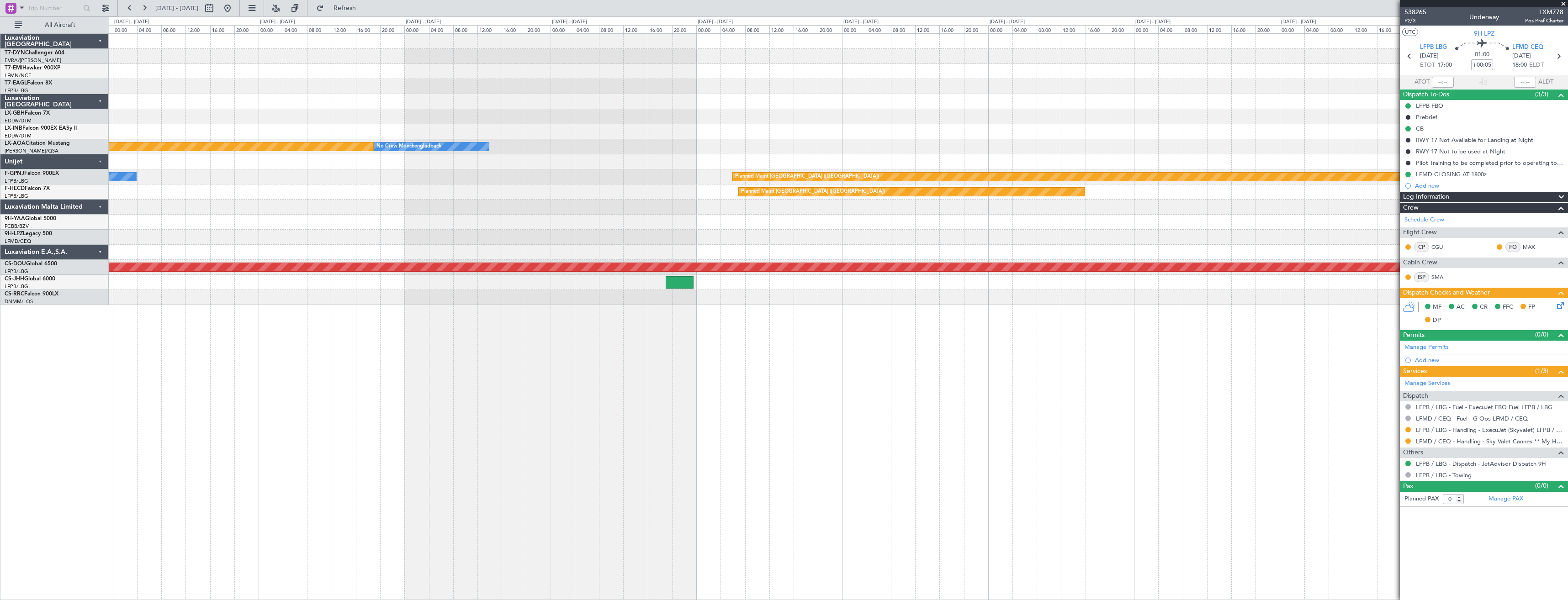
click at [393, 327] on div "Planned Maint Dubai (Al Maktoum Intl) Planned Maint Nurnberg Planned Maint [GEO…" at bounding box center [838, 316] width 1459 height 567
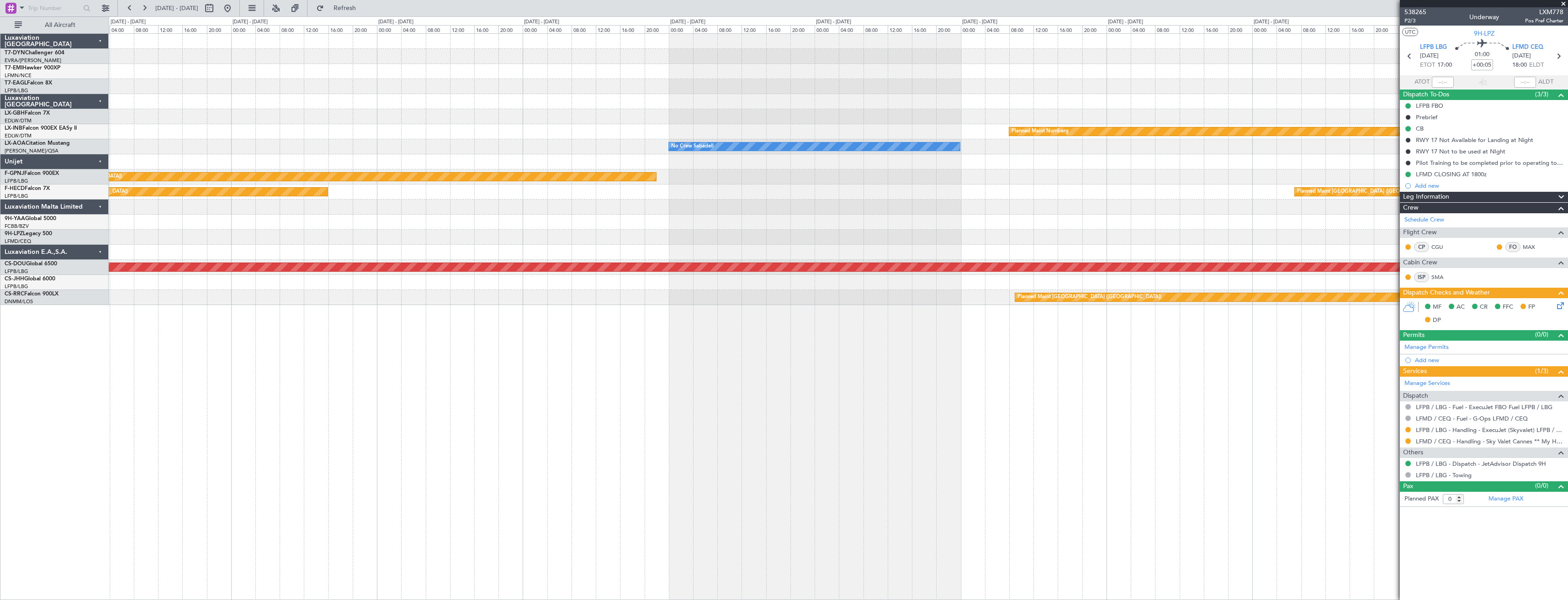
click at [823, 342] on div "Planned Maint Nurnberg No Crew Sabadell Planned Maint [GEOGRAPHIC_DATA] ([GEOGR…" at bounding box center [838, 316] width 1459 height 567
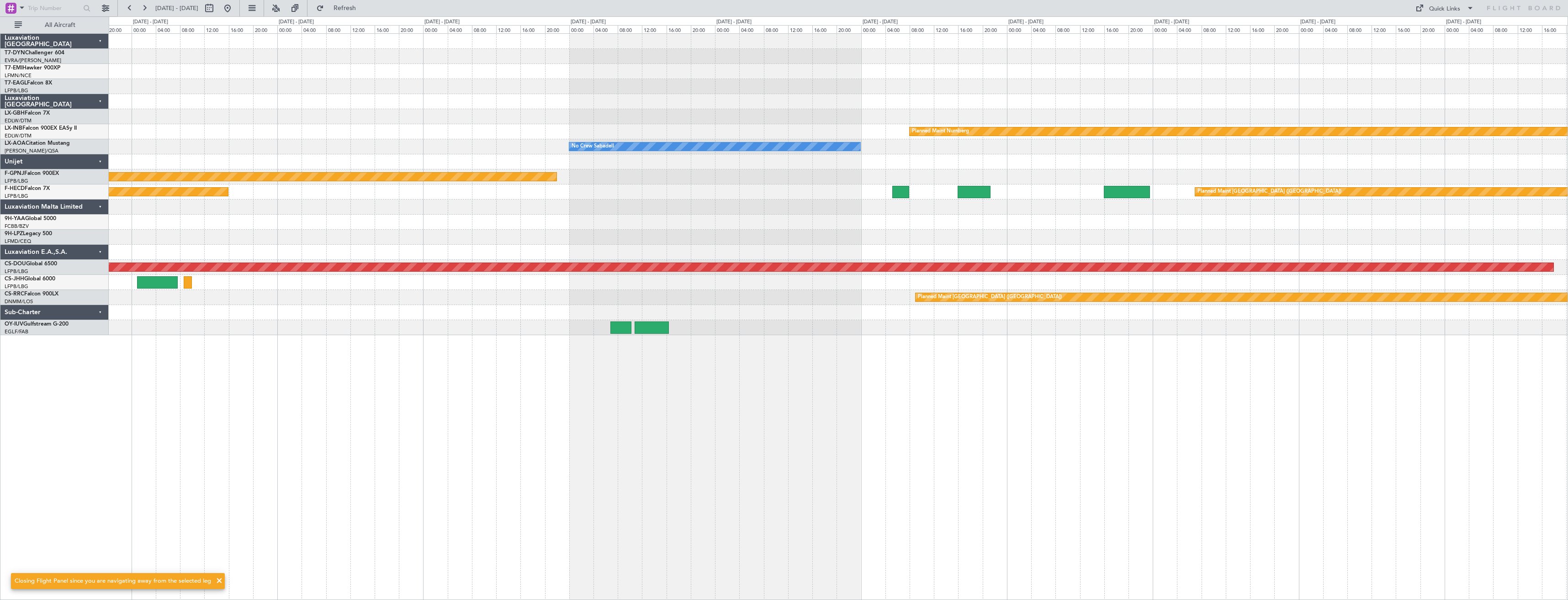
click at [380, 348] on div "Planned Maint Nurnberg No Crew Sabadell No Crew Sabadell Planned Maint [GEOGRAP…" at bounding box center [838, 316] width 1459 height 567
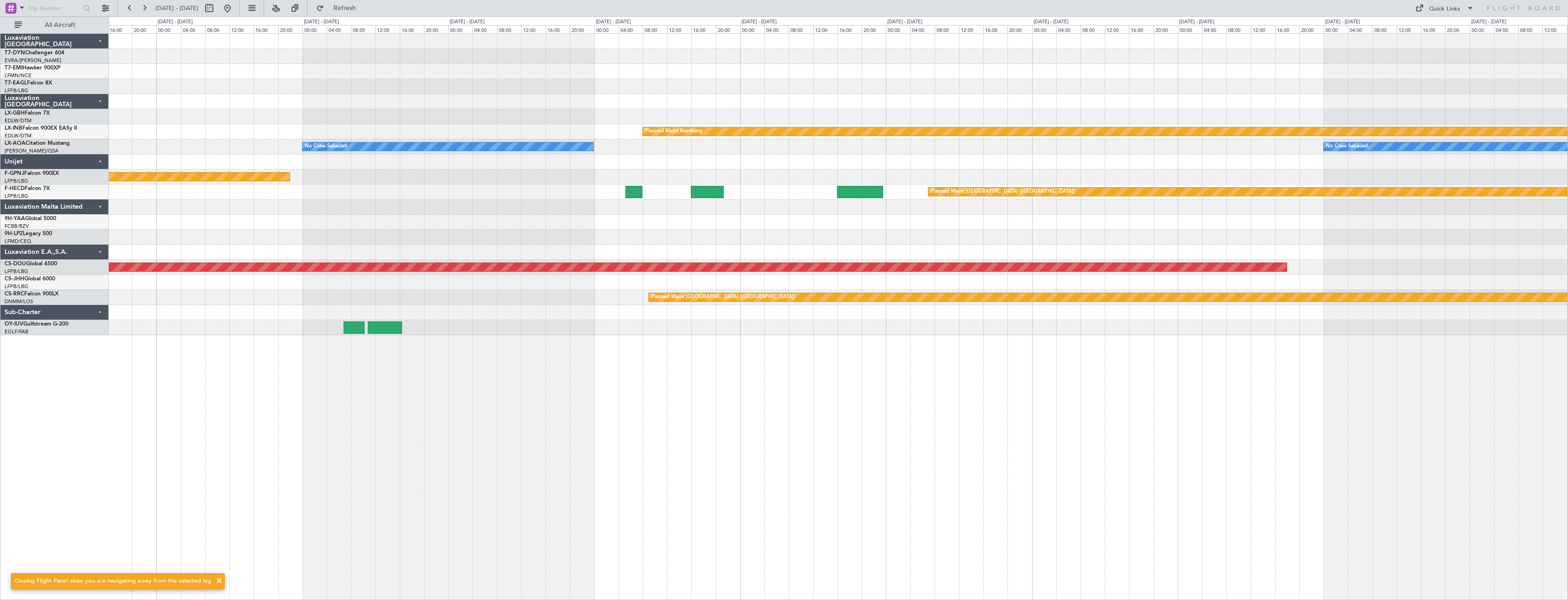
click at [451, 365] on div "Planned Maint Nurnberg No Crew Sabadell No Crew Sabadell Planned Maint [GEOGRAP…" at bounding box center [838, 316] width 1459 height 567
click at [416, 341] on div "Planned Maint Nurnberg No Crew Sabadell No Crew Sabadell Planned Maint [GEOGRAP…" at bounding box center [838, 316] width 1459 height 567
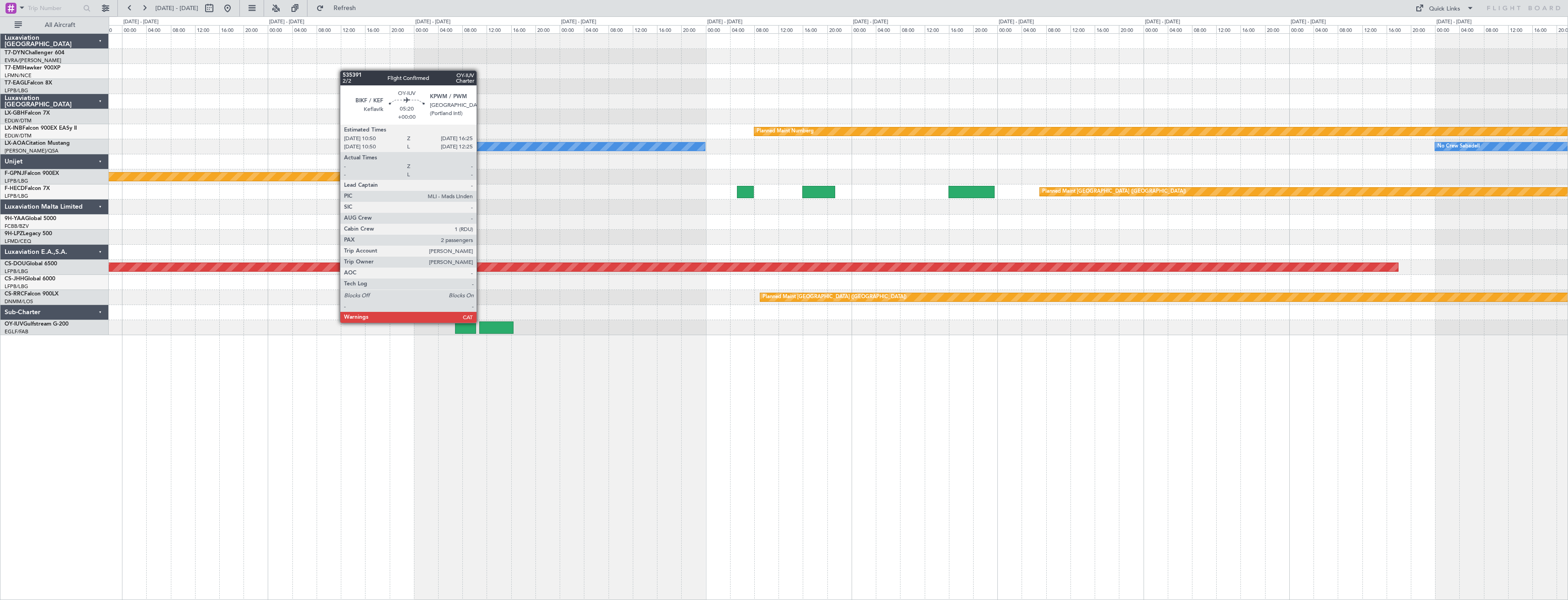
click at [481, 322] on div at bounding box center [497, 328] width 34 height 12
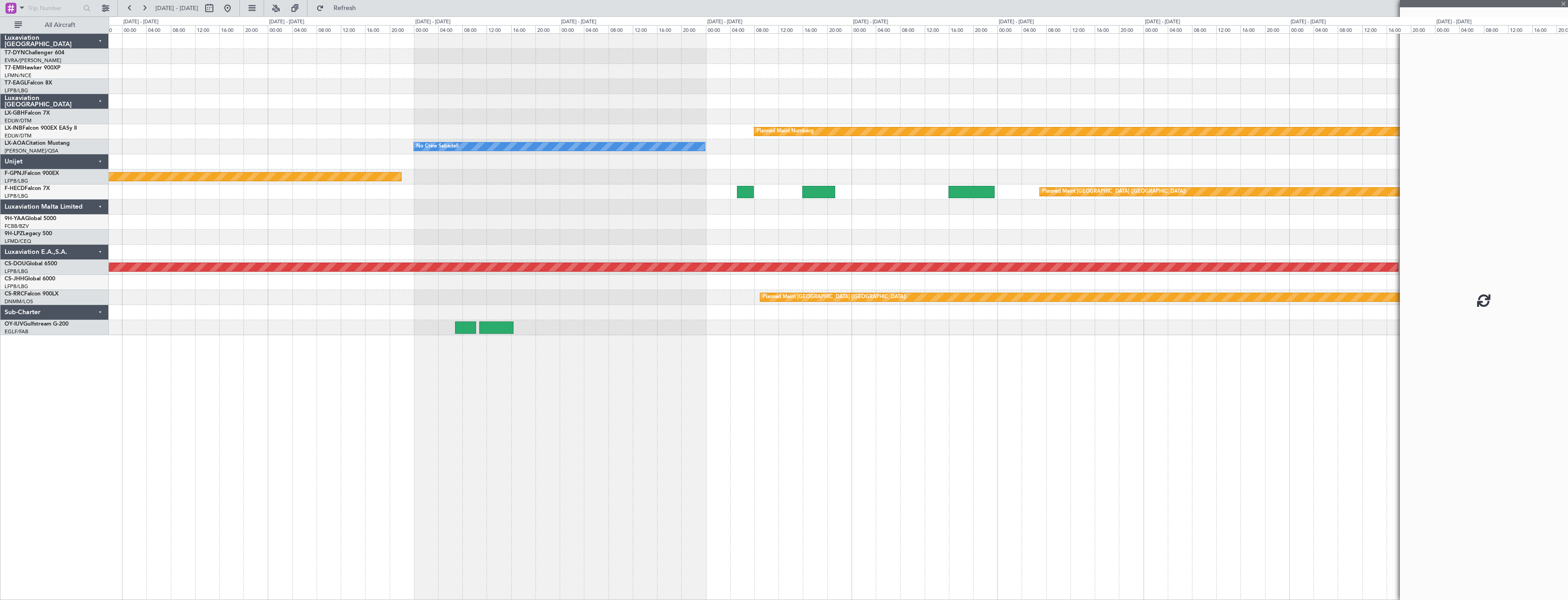
click at [467, 325] on div at bounding box center [465, 328] width 21 height 12
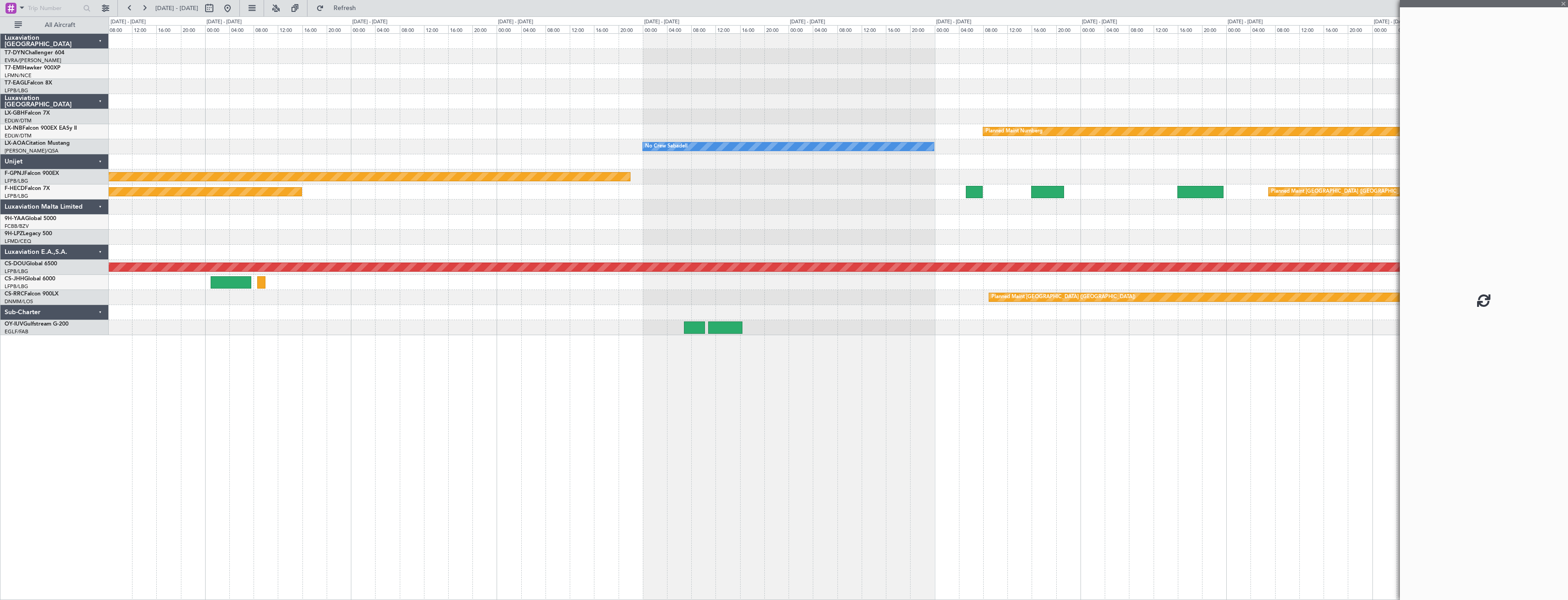
click at [618, 350] on div "Planned Maint Nurnberg No Crew Sabadell No Crew Sabadell Planned Maint [GEOGRAP…" at bounding box center [838, 316] width 1459 height 567
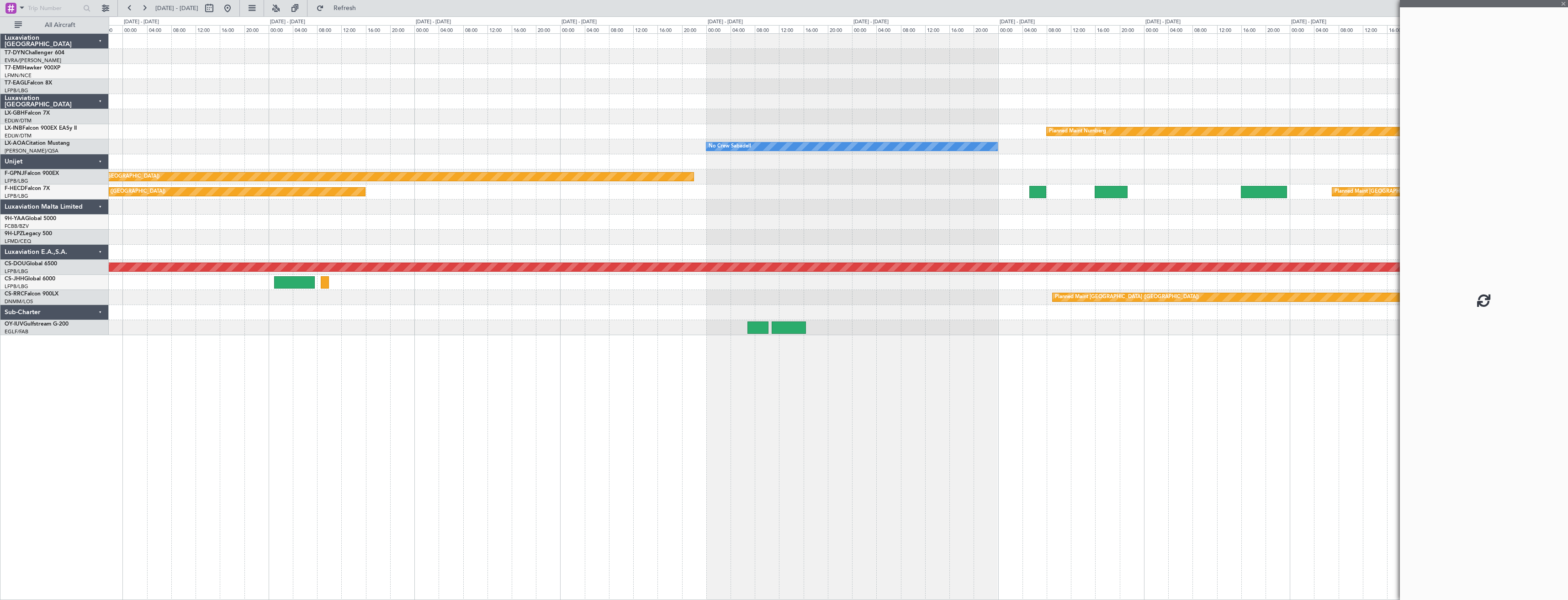
click at [906, 336] on div "Planned Maint Nurnberg No Crew Sabadell No Crew Sabadell No Crew [GEOGRAPHIC_DA…" at bounding box center [838, 316] width 1459 height 567
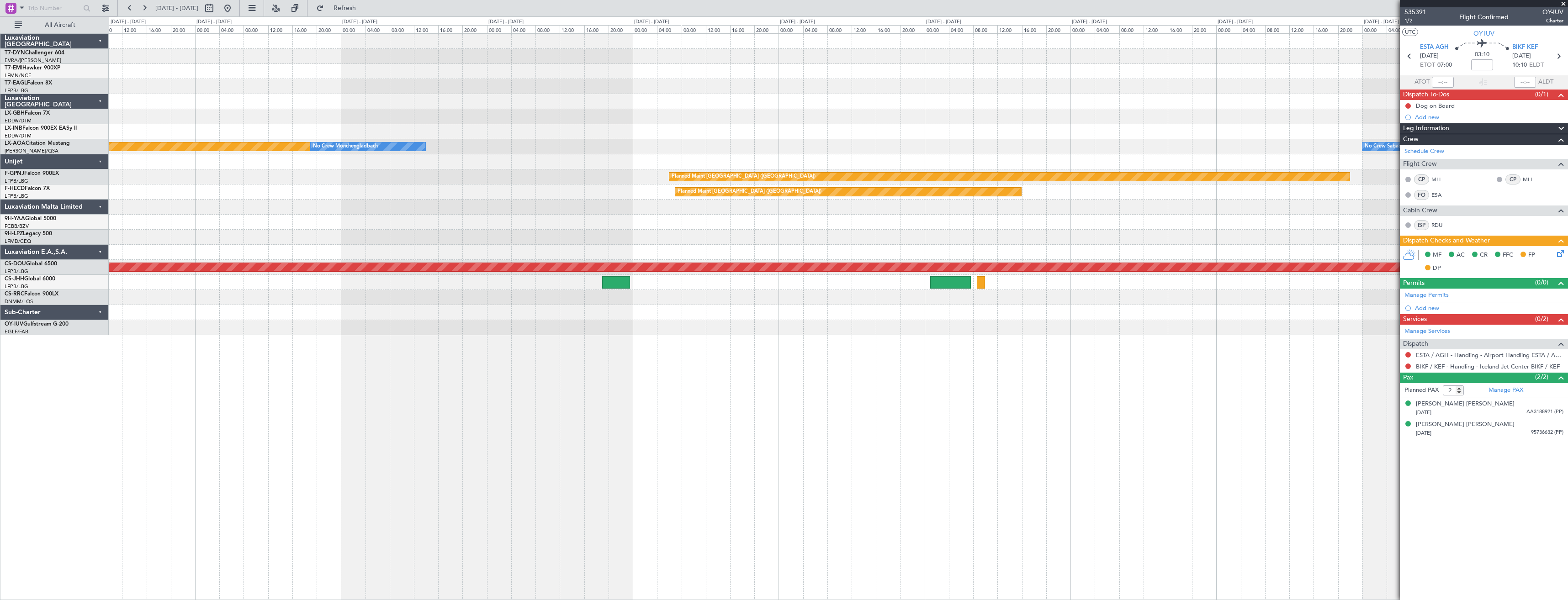
click at [438, 344] on div "Planned Maint Dubai (Al Maktoum Intl) Planned Maint Nurnberg No Crew Sabadell N…" at bounding box center [838, 316] width 1459 height 567
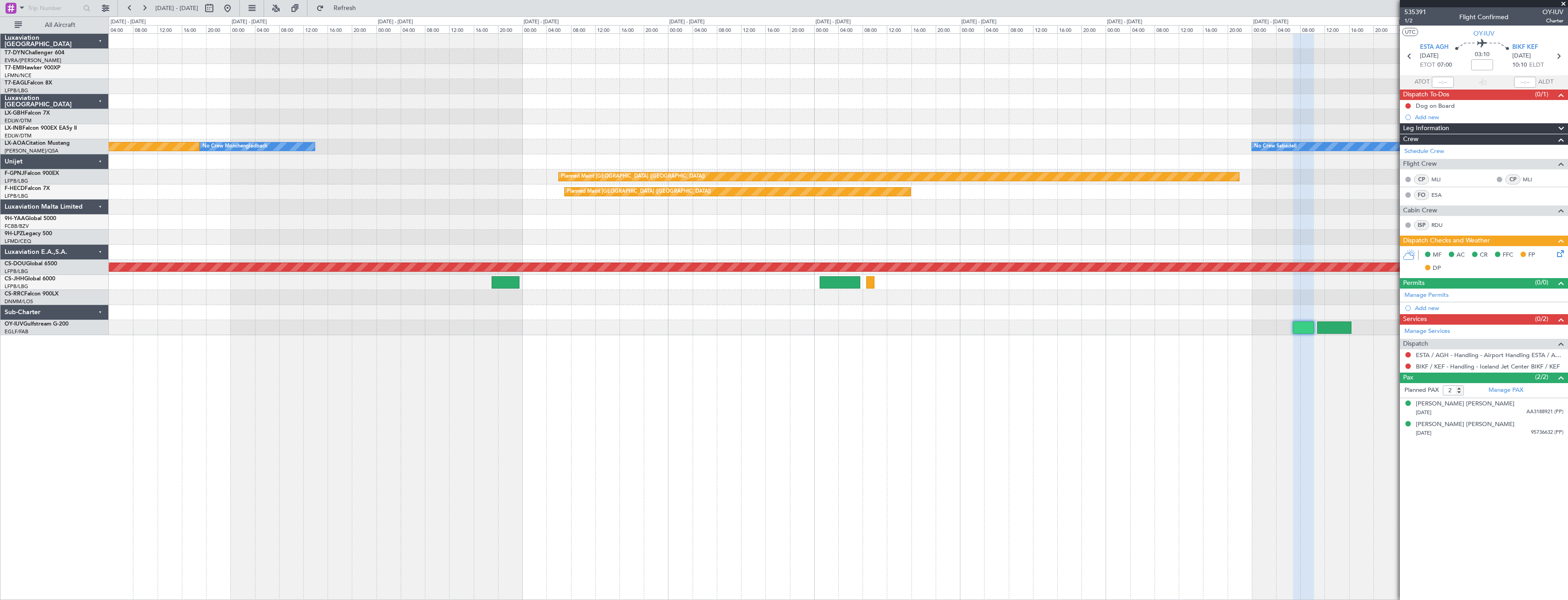
click at [729, 320] on div "Planned Maint Dubai (Al Maktoum Intl) Planned Maint Nurnberg No Crew Sabadell N…" at bounding box center [838, 316] width 1459 height 567
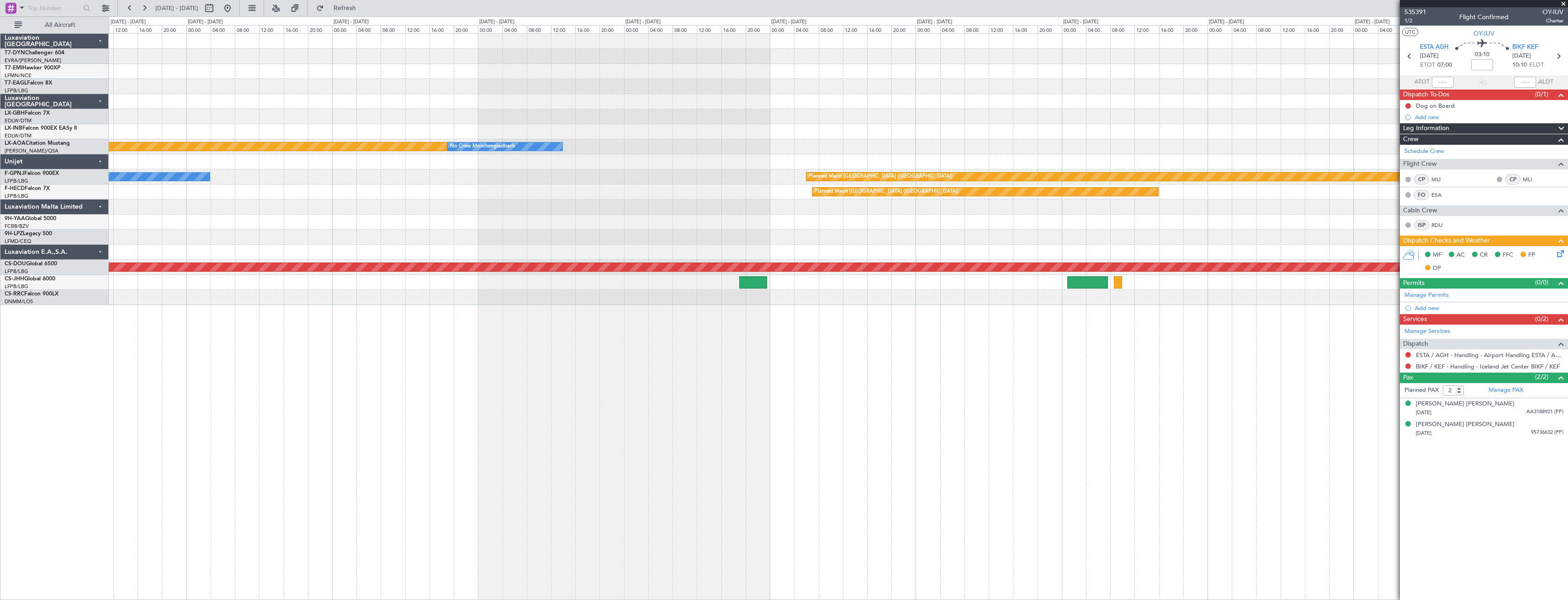
click at [158, 352] on div "Planned Maint Dubai (Al Maktoum Intl) Planned Maint Nurnberg No Crew Sabadell N…" at bounding box center [838, 316] width 1459 height 567
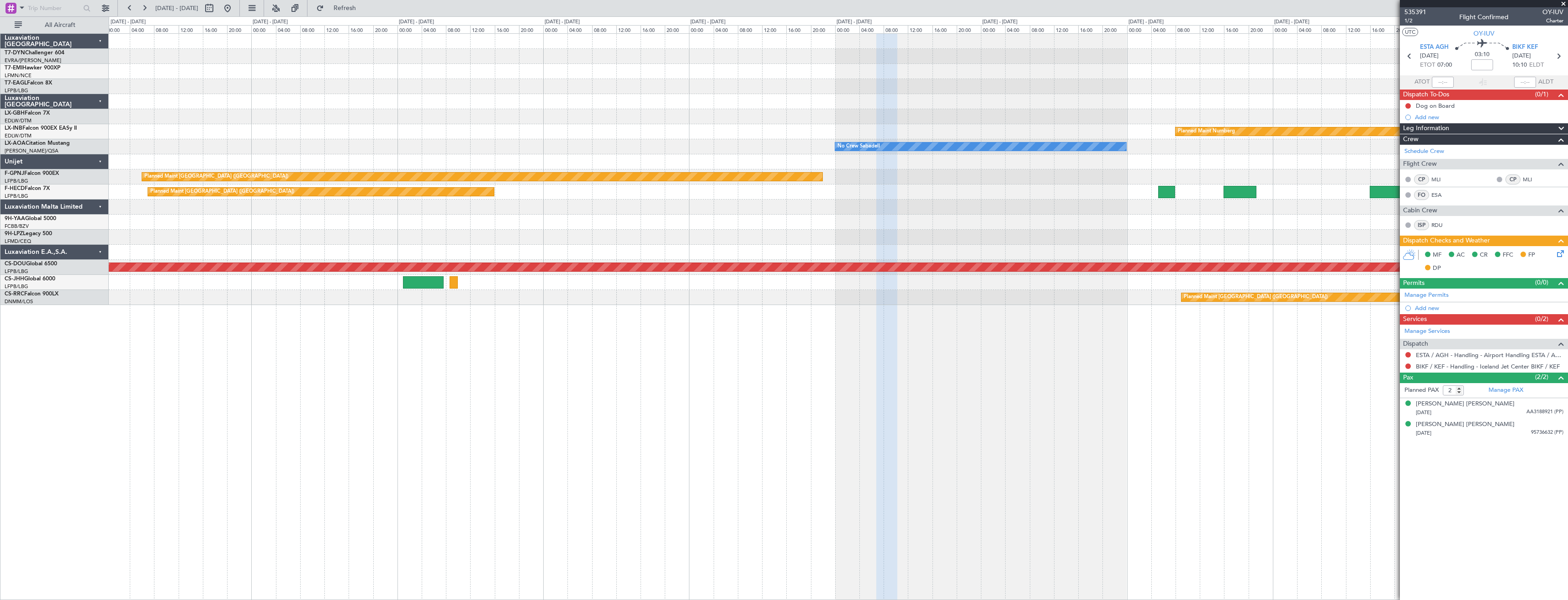
click at [214, 348] on div "Planned Maint Nurnberg No Crew Sabadell No Crew [GEOGRAPHIC_DATA] No Crew Sabad…" at bounding box center [838, 316] width 1459 height 567
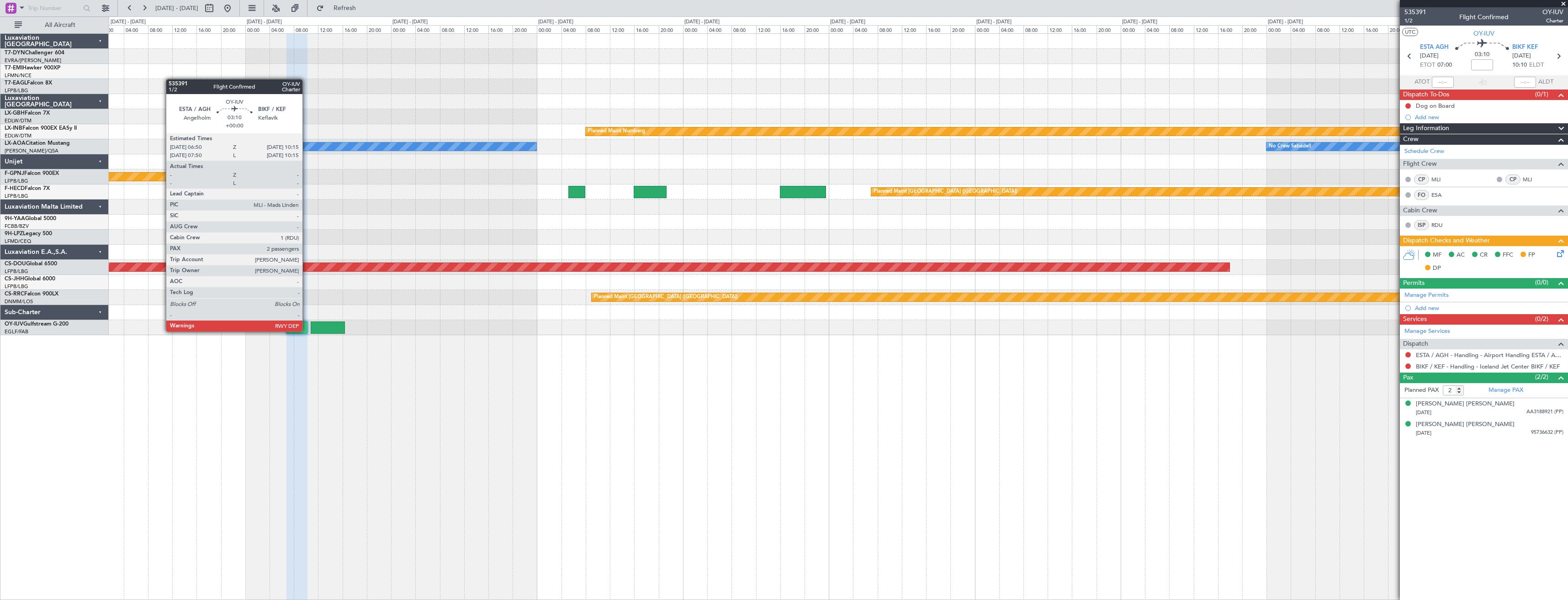
click at [307, 330] on div at bounding box center [297, 328] width 21 height 12
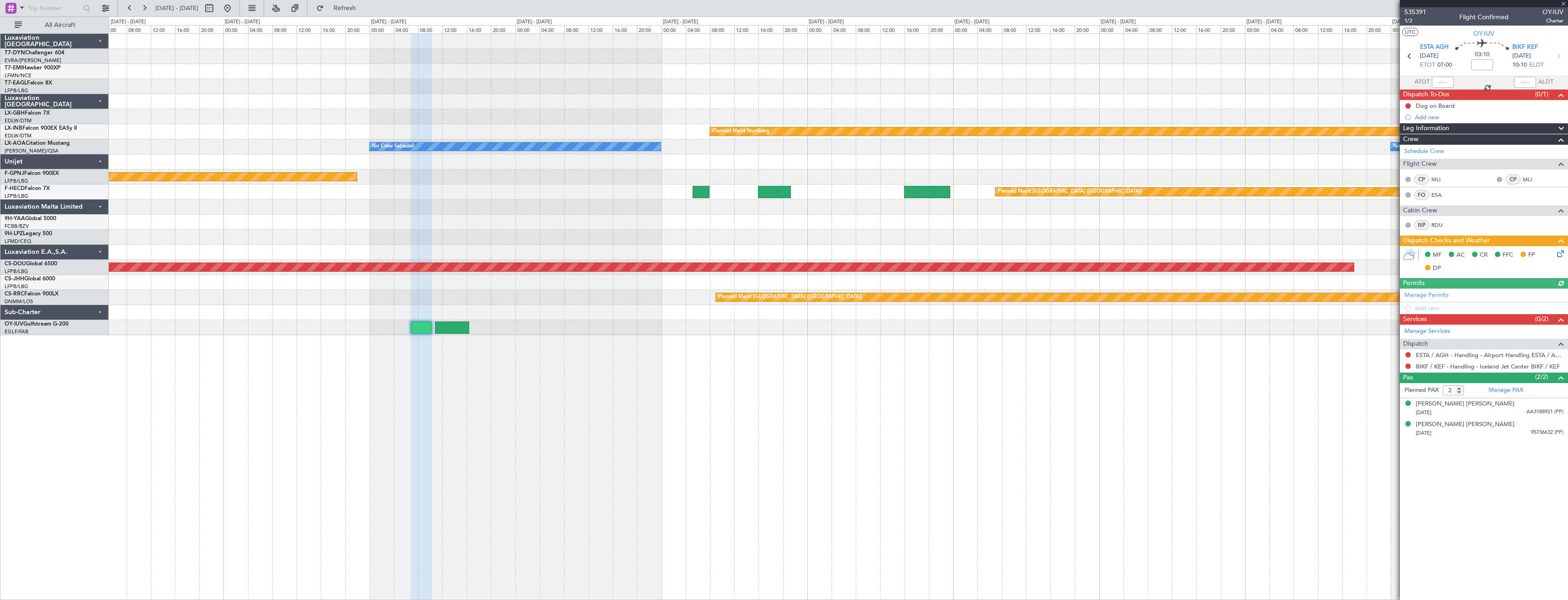
click at [512, 392] on div "Planned Maint Nurnberg No Crew Sabadell No Crew Sabadell Planned Maint [GEOGRAP…" at bounding box center [838, 316] width 1459 height 567
click at [235, 10] on button at bounding box center [228, 8] width 15 height 15
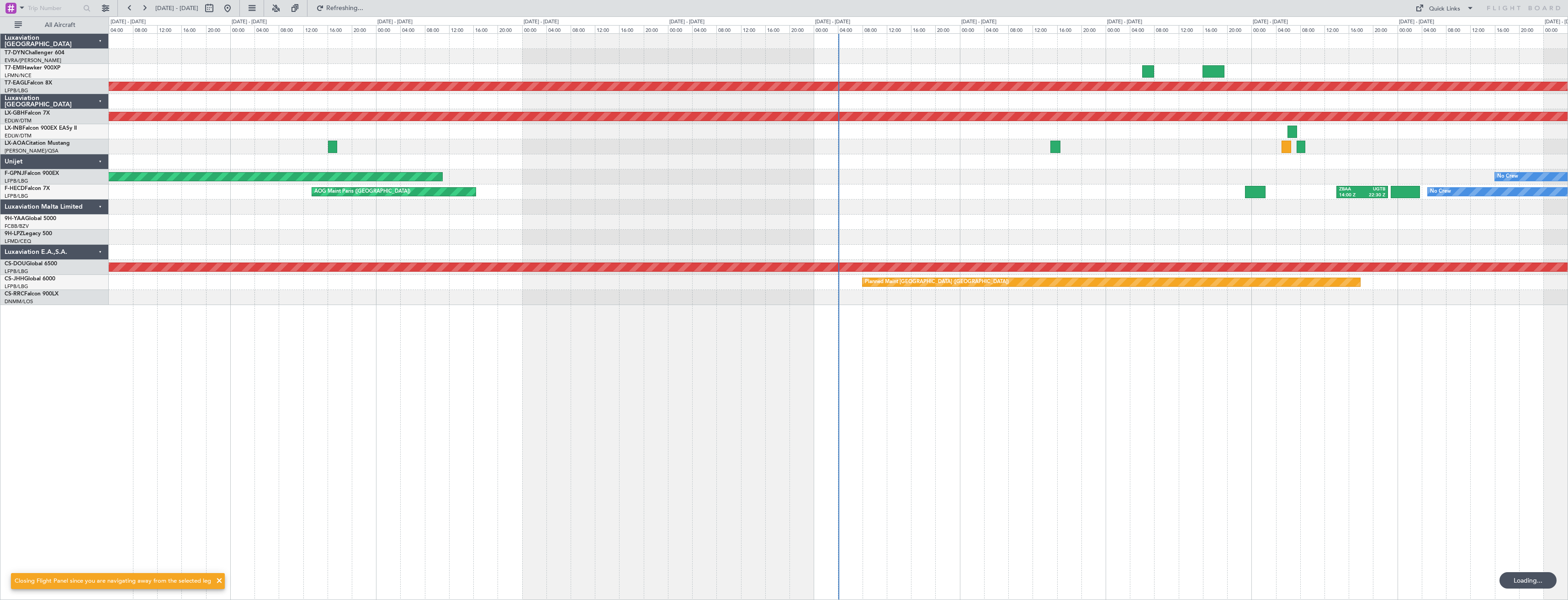
click at [484, 354] on div "No Crew Planned Maint [GEOGRAPHIC_DATA] (Al Maktoum Intl) Planned Maint Nurnber…" at bounding box center [838, 316] width 1459 height 567
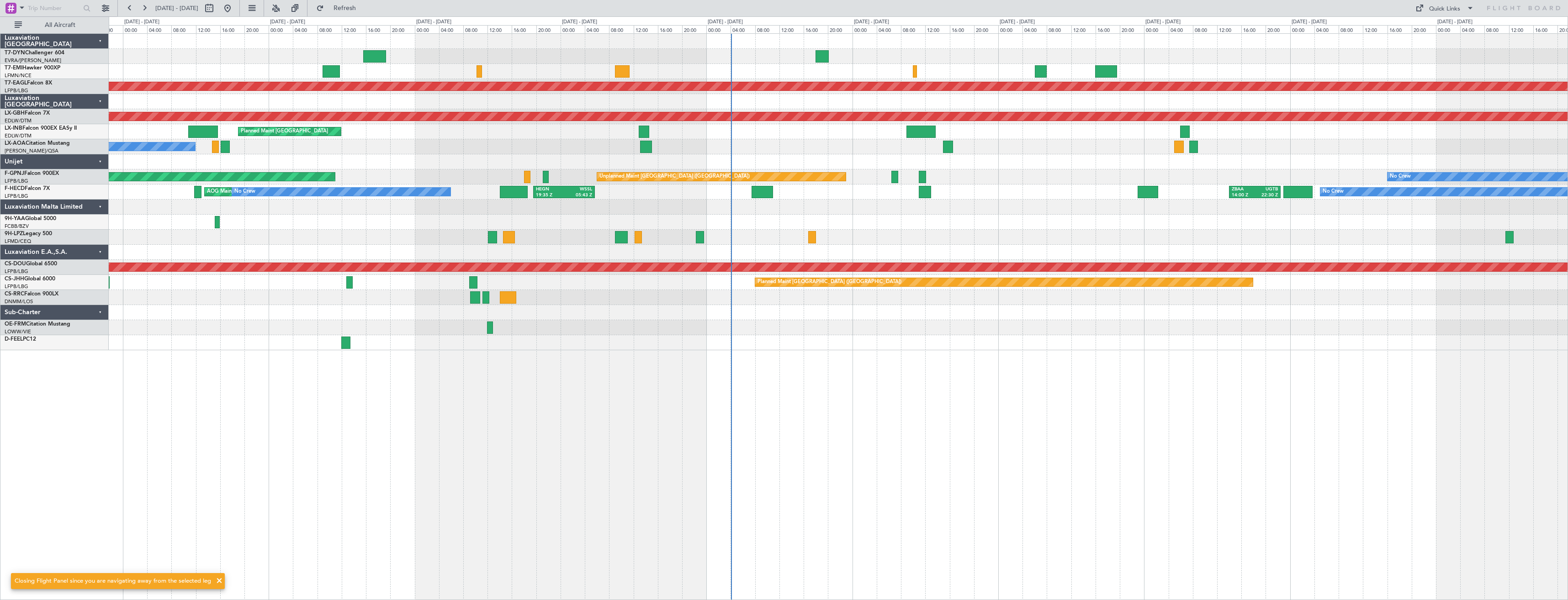
click at [213, 359] on div "No Crew Planned Maint [GEOGRAPHIC_DATA] (Al Maktoum Intl) Planned Maint Nurnber…" at bounding box center [838, 316] width 1459 height 567
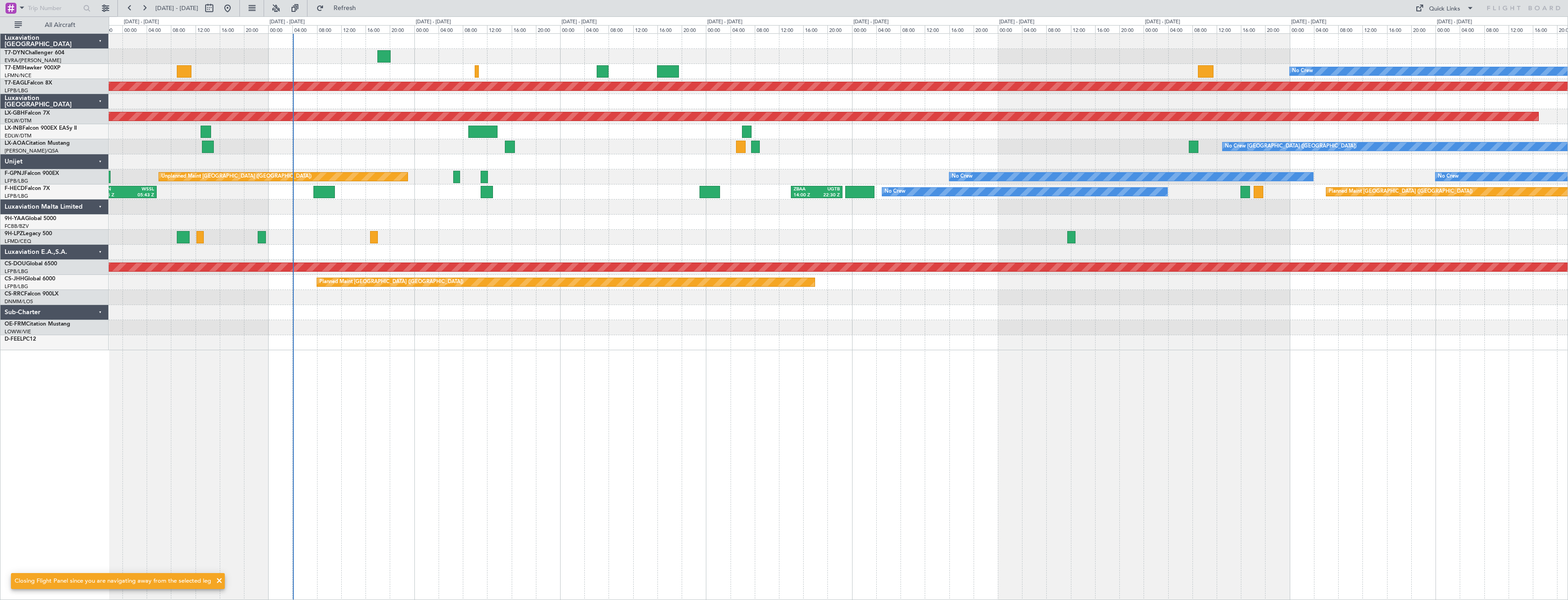
click at [343, 350] on div "No Crew Planned Maint [GEOGRAPHIC_DATA] (Al Maktoum Intl) Planned Maint Nurnber…" at bounding box center [838, 316] width 1459 height 567
